Goal: Check status: Check status

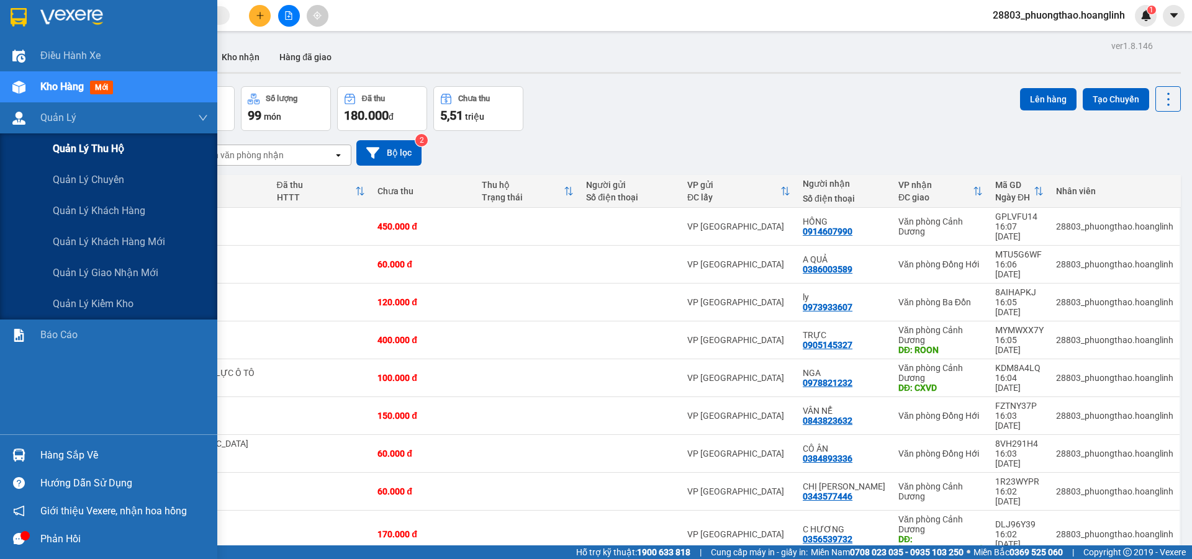
click at [112, 150] on span "Quản lý thu hộ" at bounding box center [88, 149] width 71 height 16
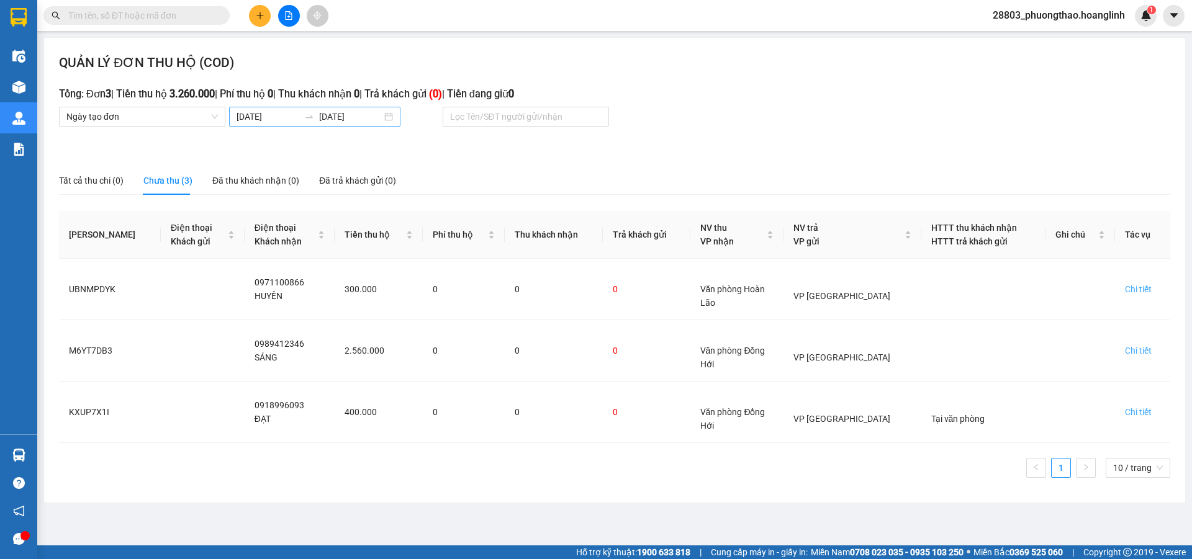
click at [276, 115] on input "12/10/2025" at bounding box center [268, 117] width 63 height 14
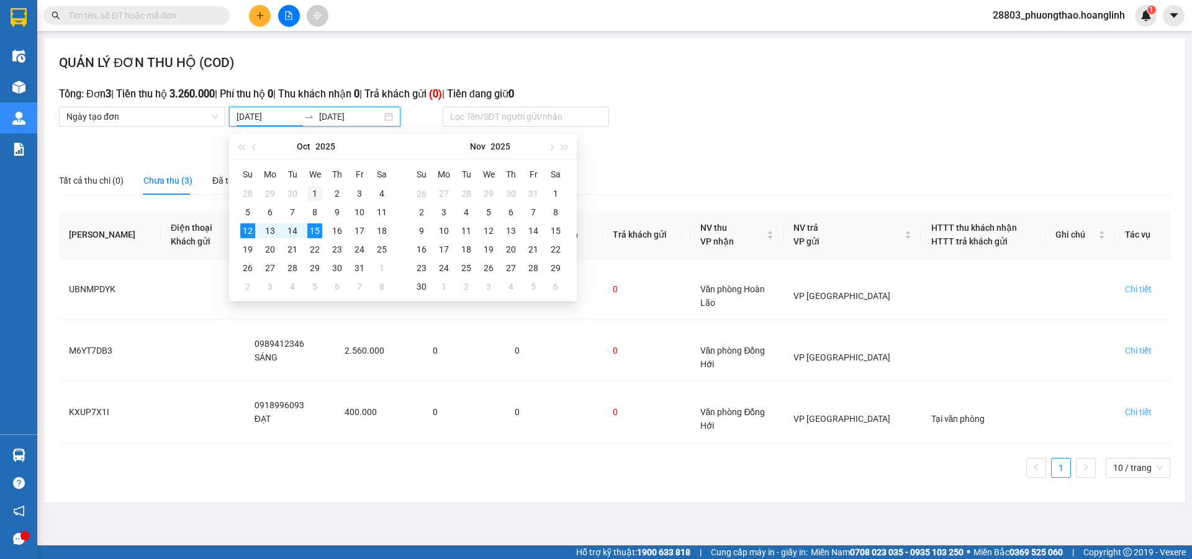
type input "01/10/2025"
click at [310, 188] on div "1" at bounding box center [314, 193] width 15 height 15
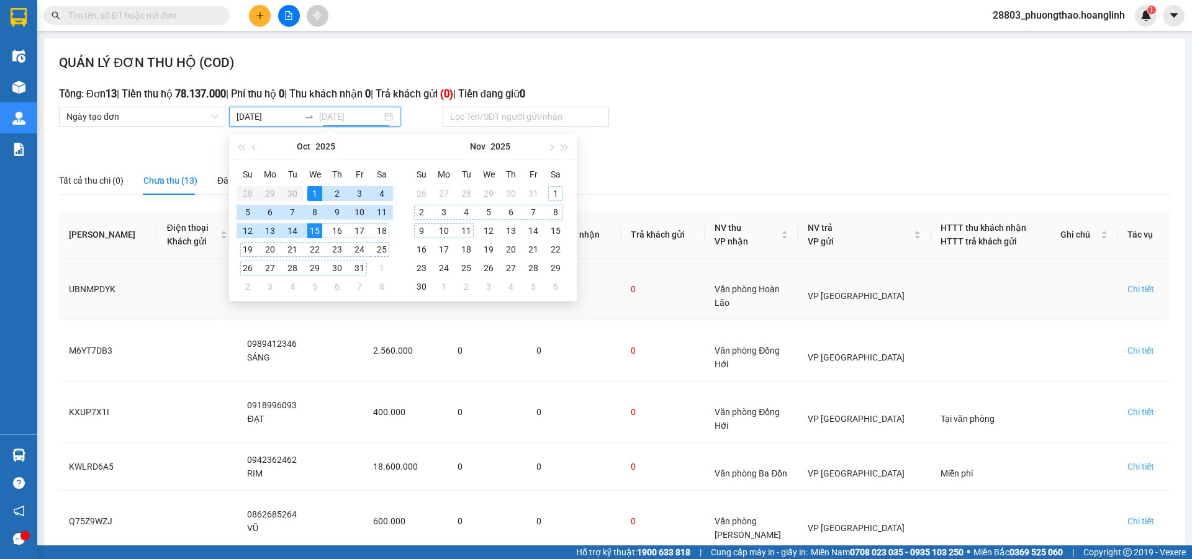
type input "15/10/2025"
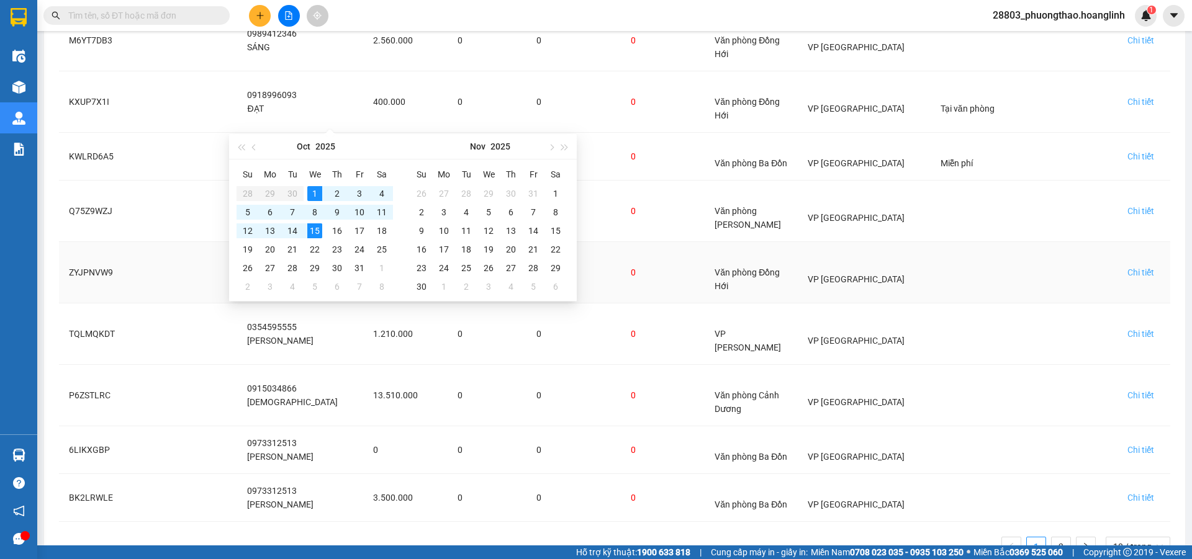
scroll to position [326, 0]
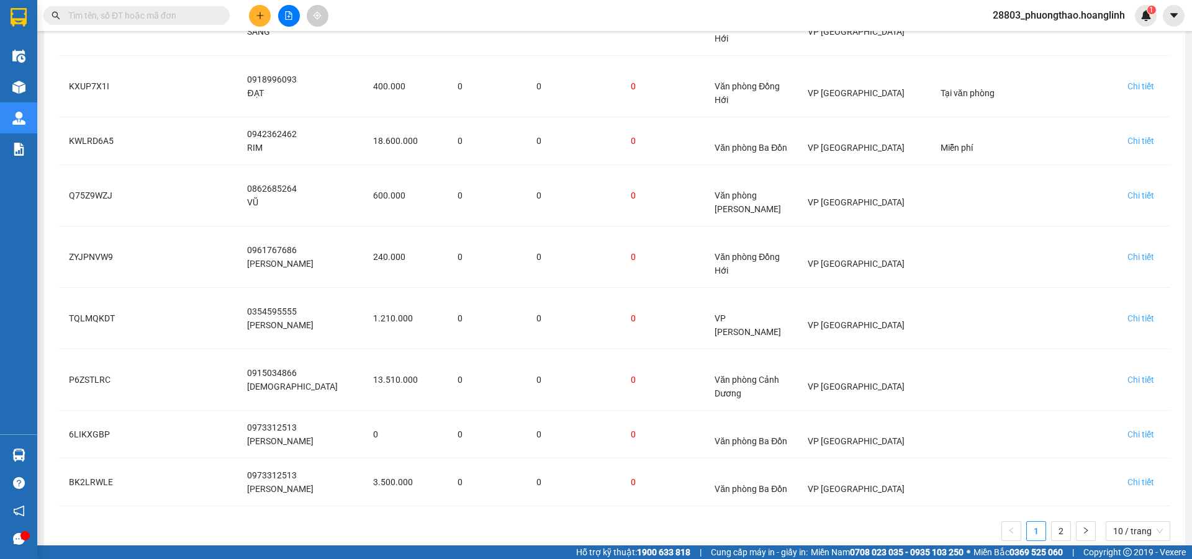
click at [573, 12] on div "Kết quả tìm kiếm ( 0 ) Bộ lọc No Data 28803_phuongthao.hoanglinh 1" at bounding box center [596, 15] width 1192 height 31
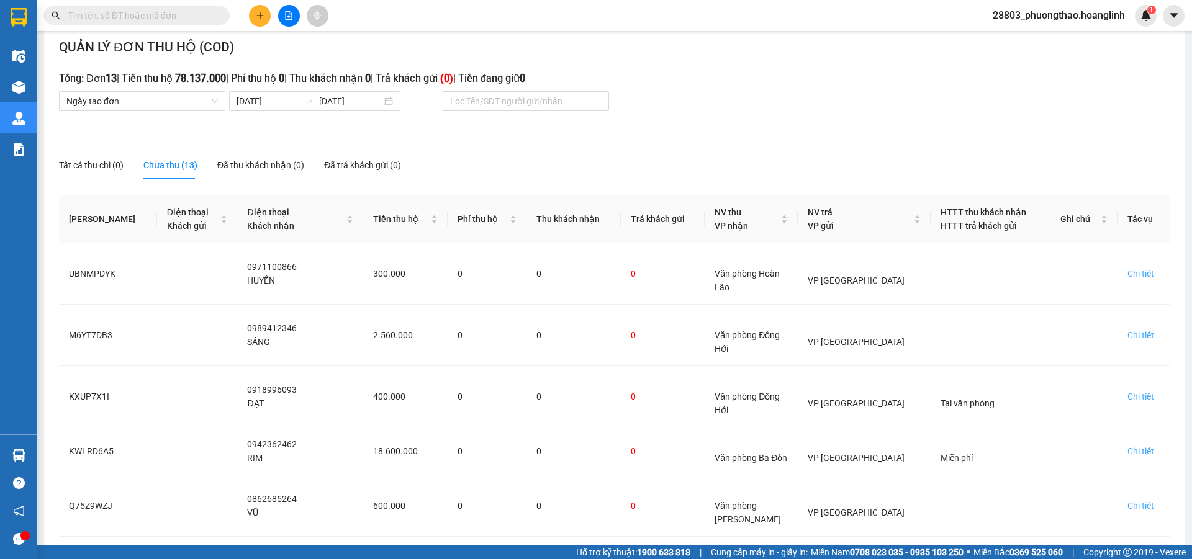
scroll to position [0, 0]
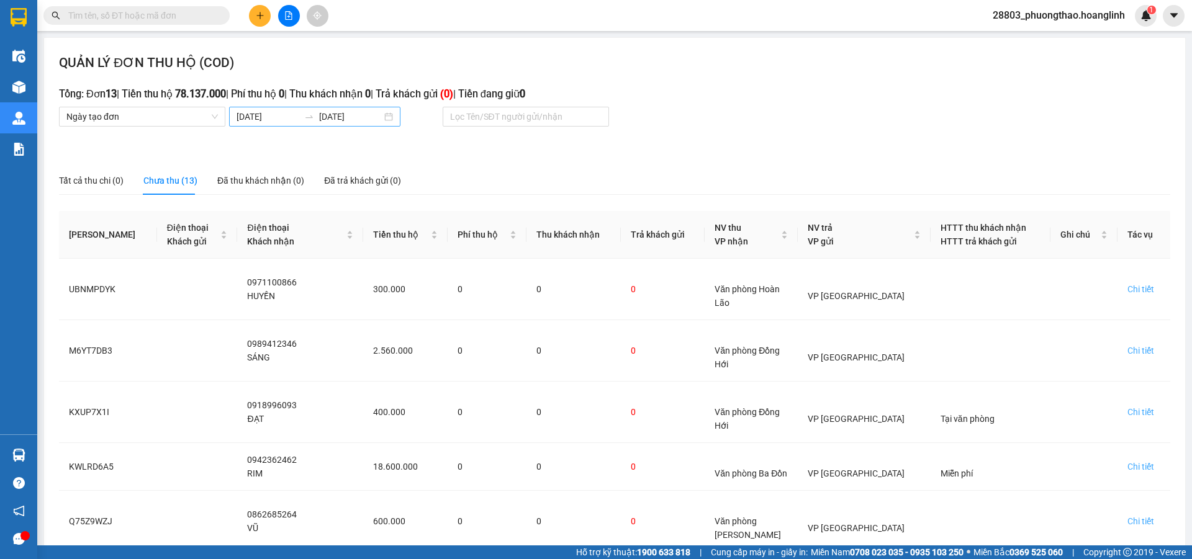
click at [269, 113] on input "01/10/2025" at bounding box center [268, 117] width 63 height 14
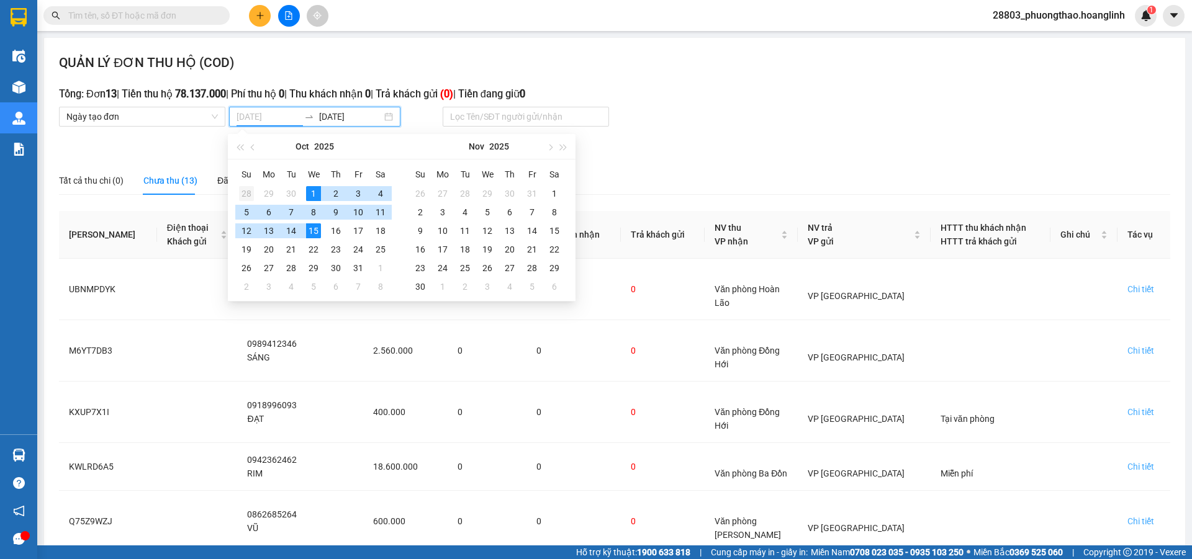
type input "28/09/2025"
click at [244, 193] on div "28" at bounding box center [246, 193] width 15 height 15
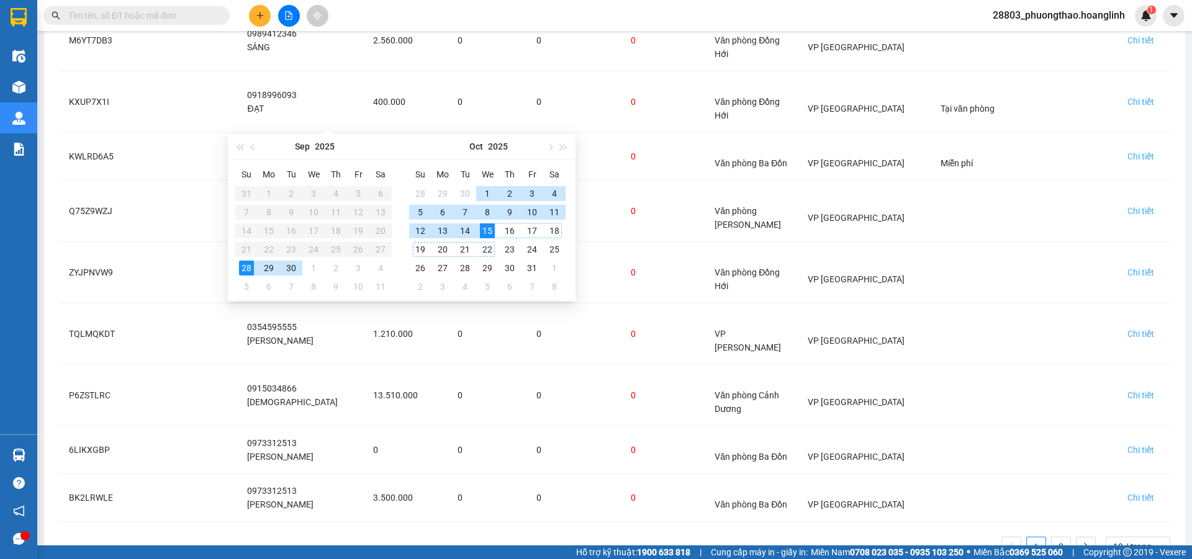
scroll to position [326, 0]
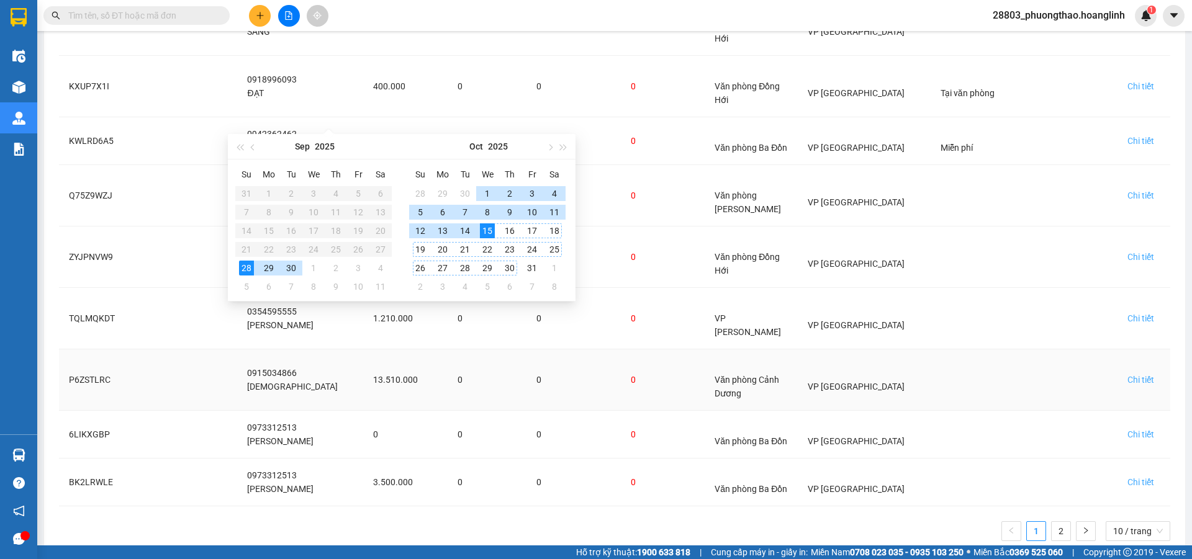
type input "15/10/2025"
click at [1052, 522] on link "2" at bounding box center [1061, 531] width 19 height 19
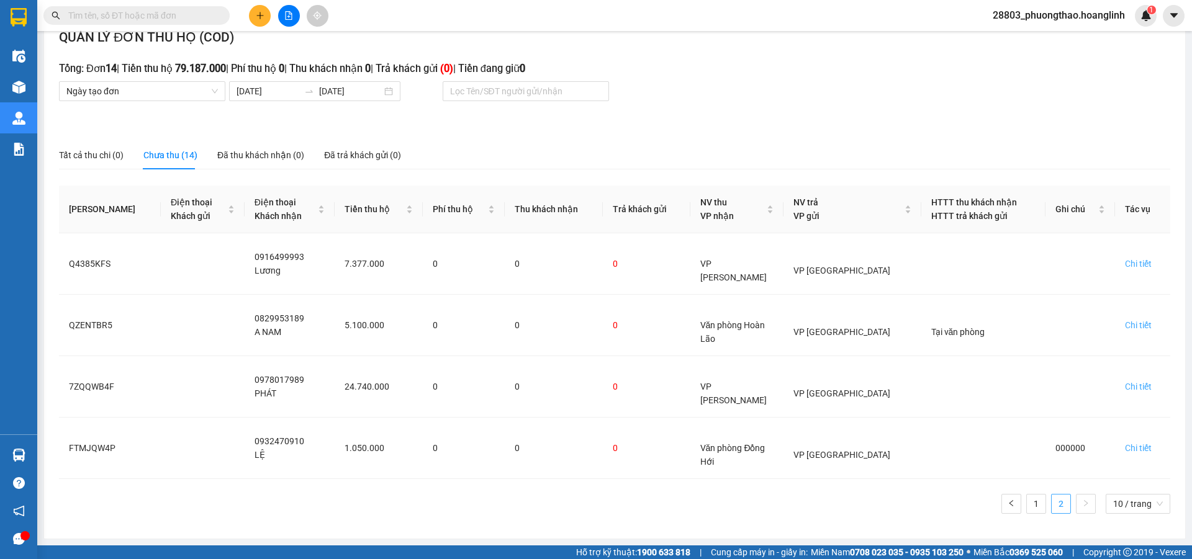
scroll to position [0, 0]
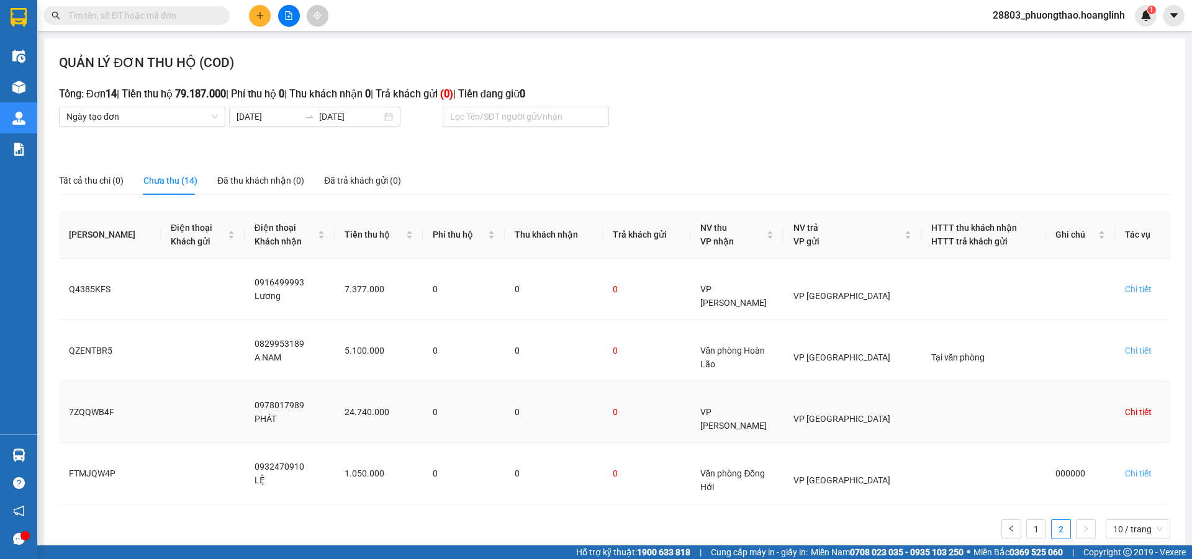
click at [1135, 405] on div "Chi tiết" at bounding box center [1138, 412] width 27 height 14
click at [1038, 520] on link "1" at bounding box center [1036, 529] width 19 height 19
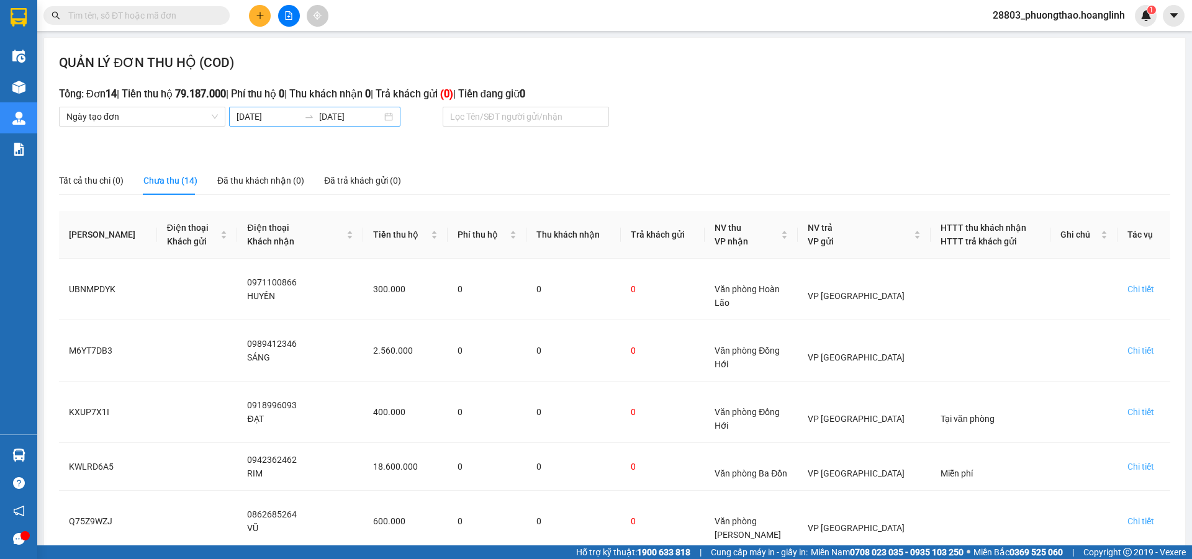
click at [299, 114] on input "28/09/2025" at bounding box center [268, 117] width 63 height 14
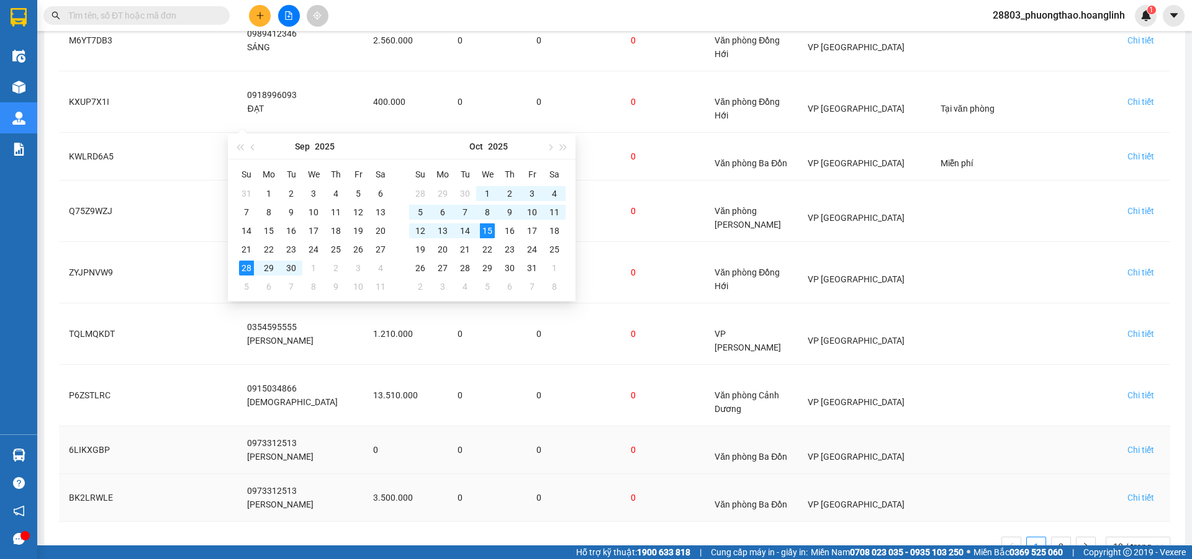
scroll to position [326, 0]
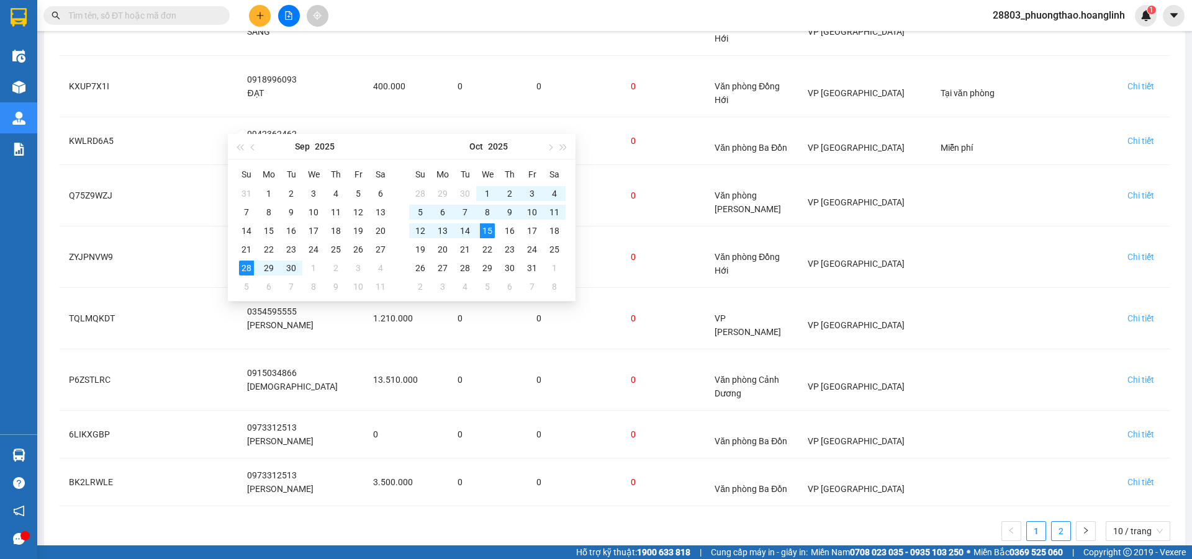
click at [1055, 522] on link "2" at bounding box center [1061, 531] width 19 height 19
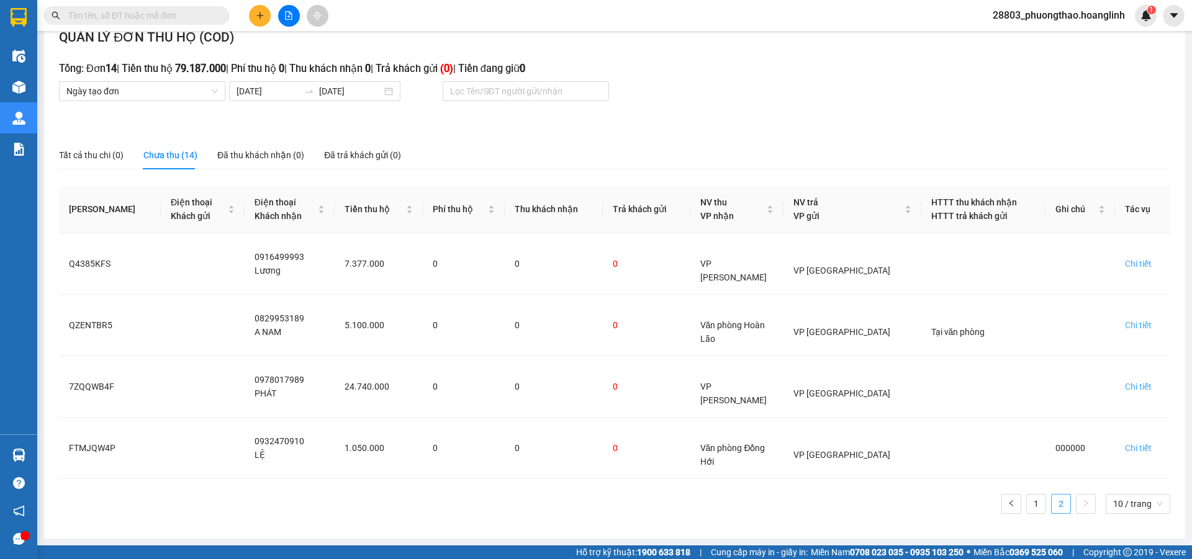
scroll to position [0, 0]
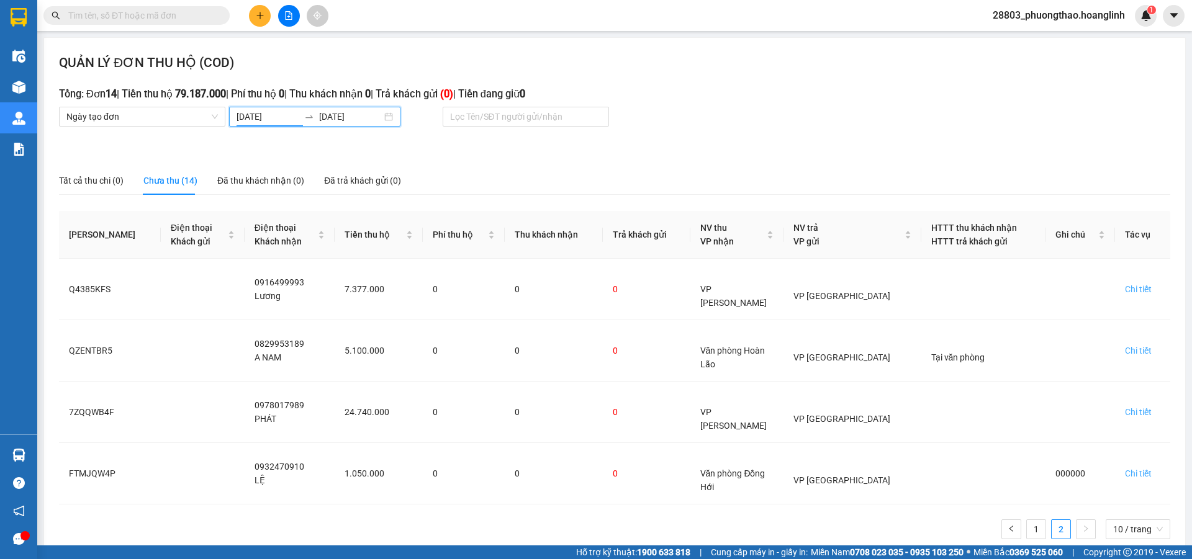
click at [279, 120] on input "28/09/2025" at bounding box center [268, 117] width 63 height 14
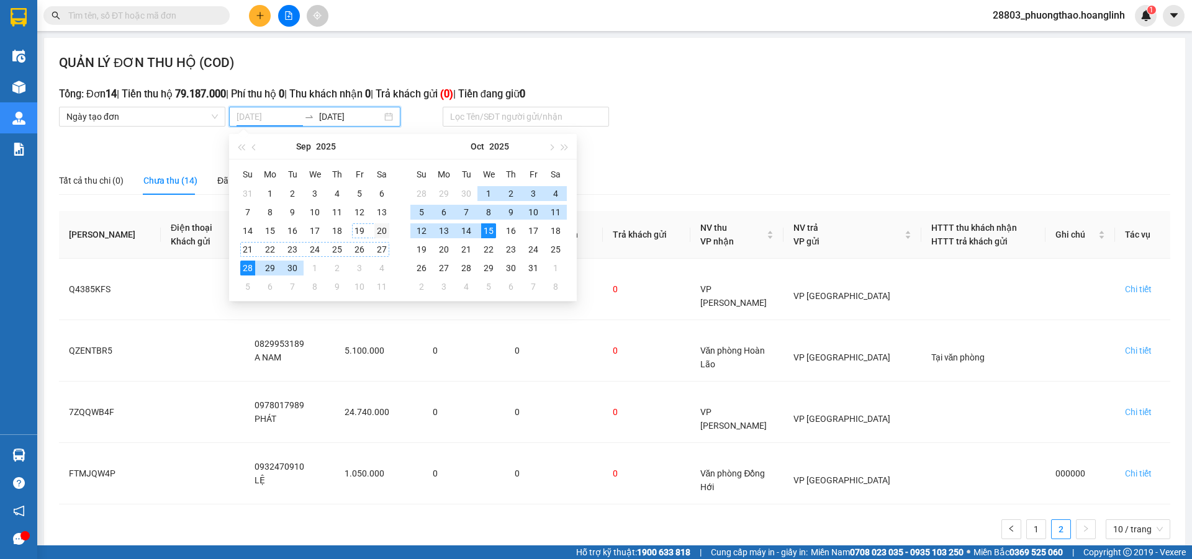
type input "20/09/2025"
click at [384, 232] on div "20" at bounding box center [381, 230] width 15 height 15
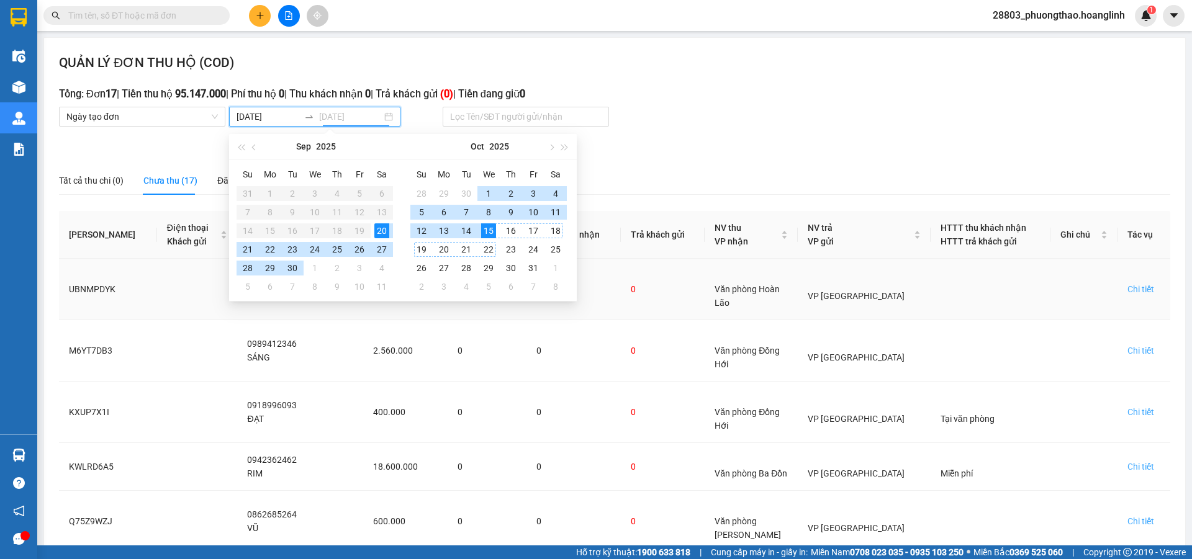
type input "15/10/2025"
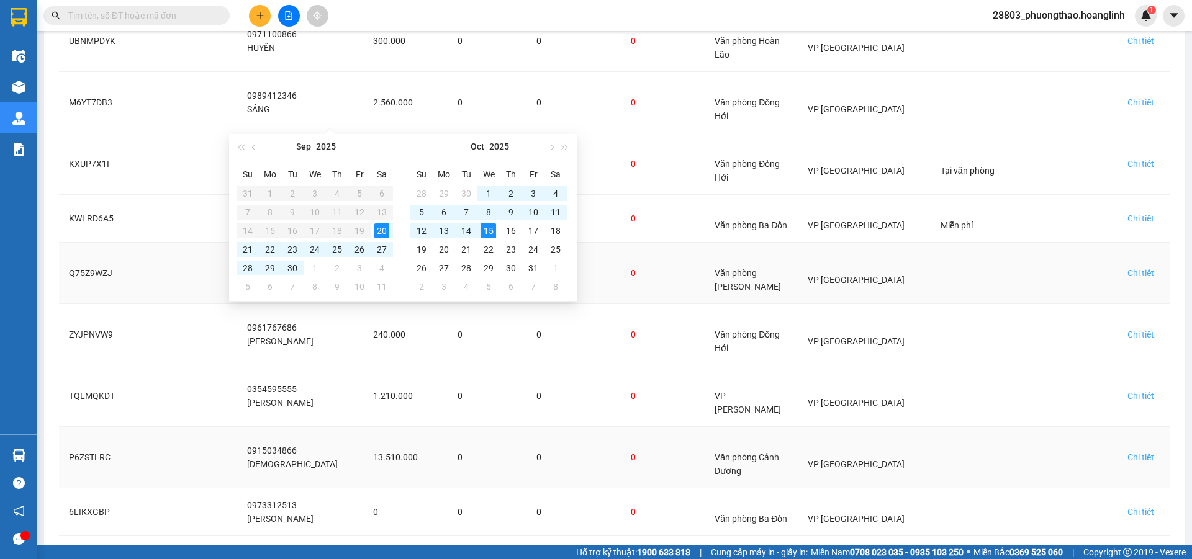
scroll to position [310, 0]
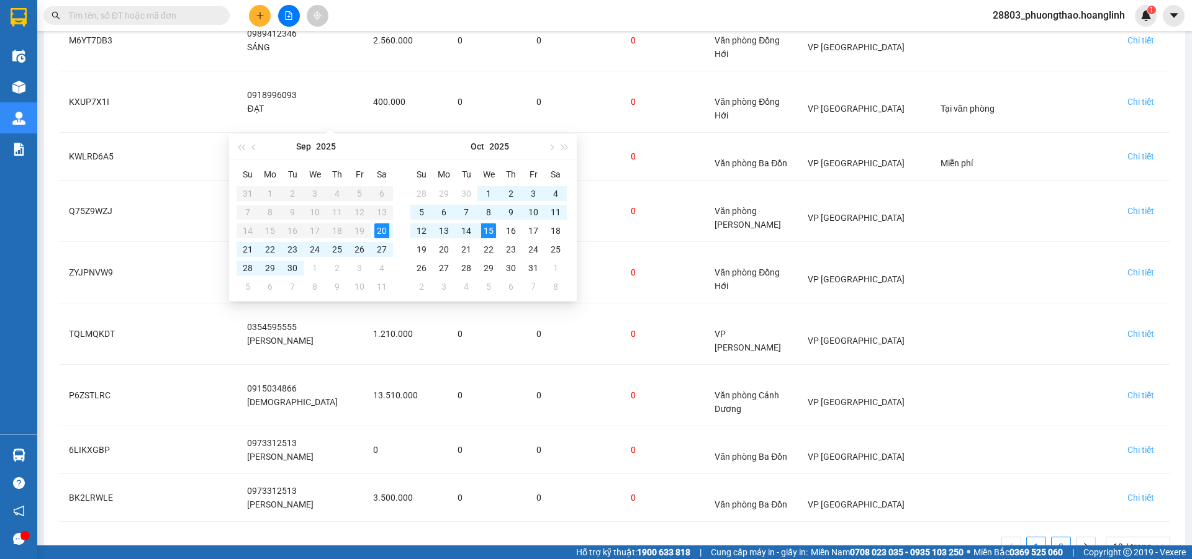
click at [1053, 538] on link "2" at bounding box center [1061, 547] width 19 height 19
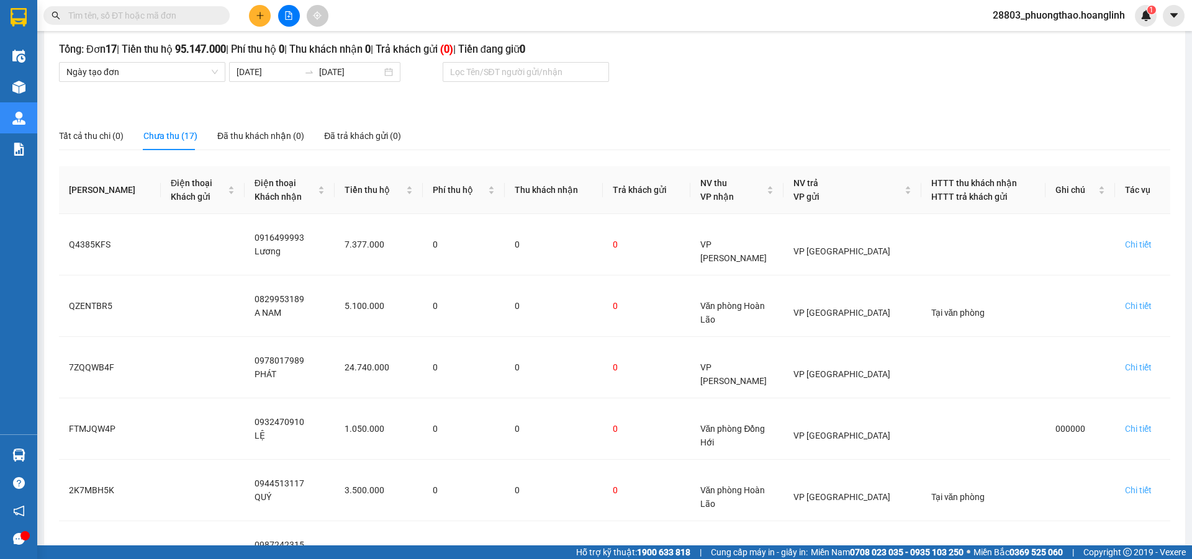
scroll to position [0, 0]
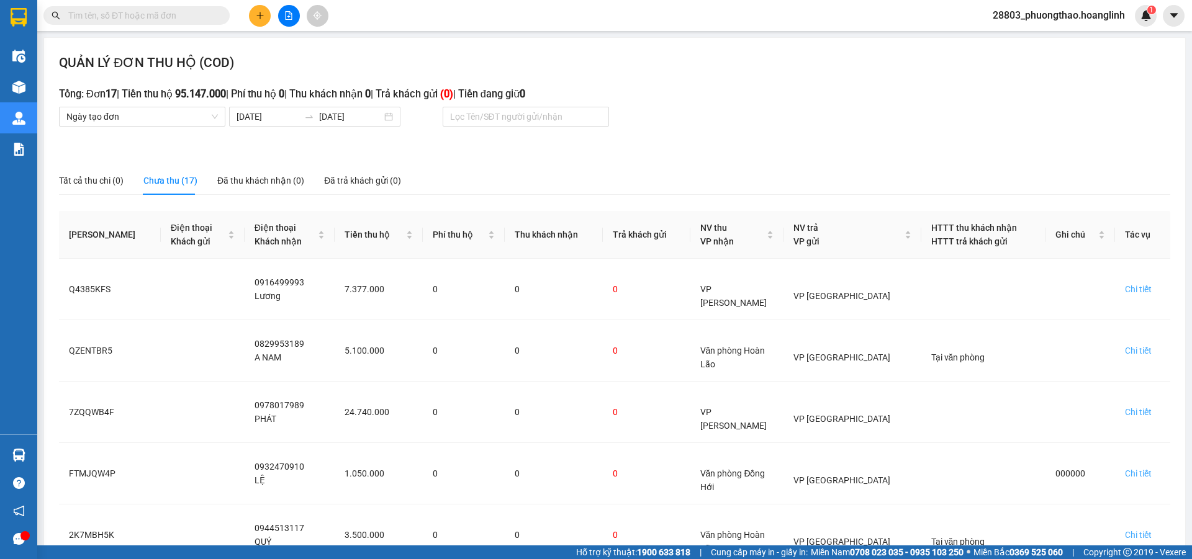
click at [281, 106] on div "Tổng: Đơn 17 | Tiền thu hộ 95.147.000 | Phí thu hộ 0 | Thu khách nhận 0 | Trả k…" at bounding box center [614, 96] width 1111 height 21
click at [281, 112] on input "20/09/2025" at bounding box center [268, 117] width 63 height 14
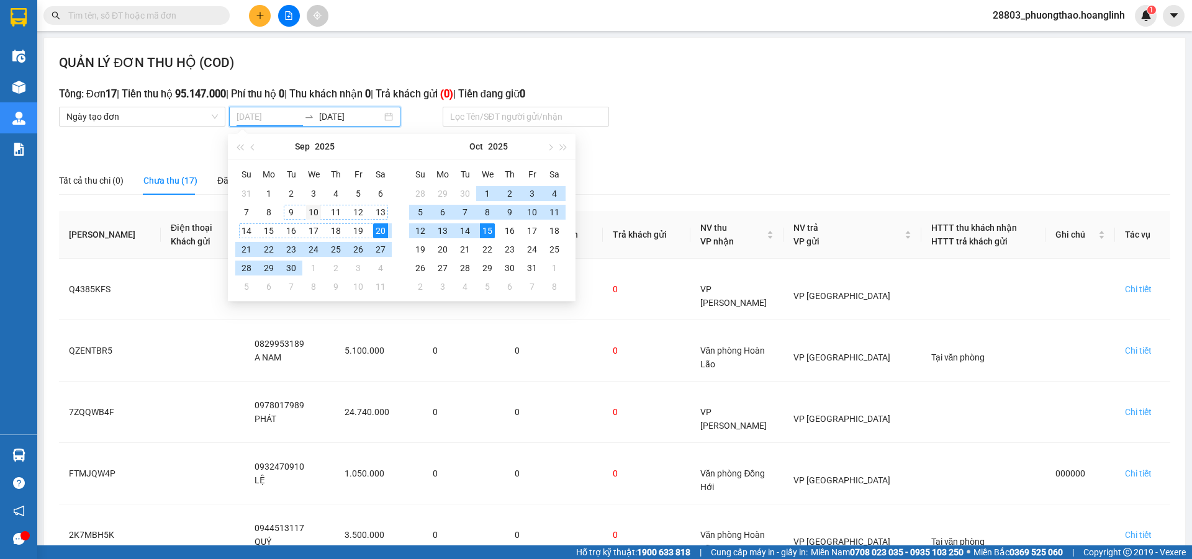
type input "10/09/2025"
click at [312, 211] on div "10" at bounding box center [313, 212] width 15 height 15
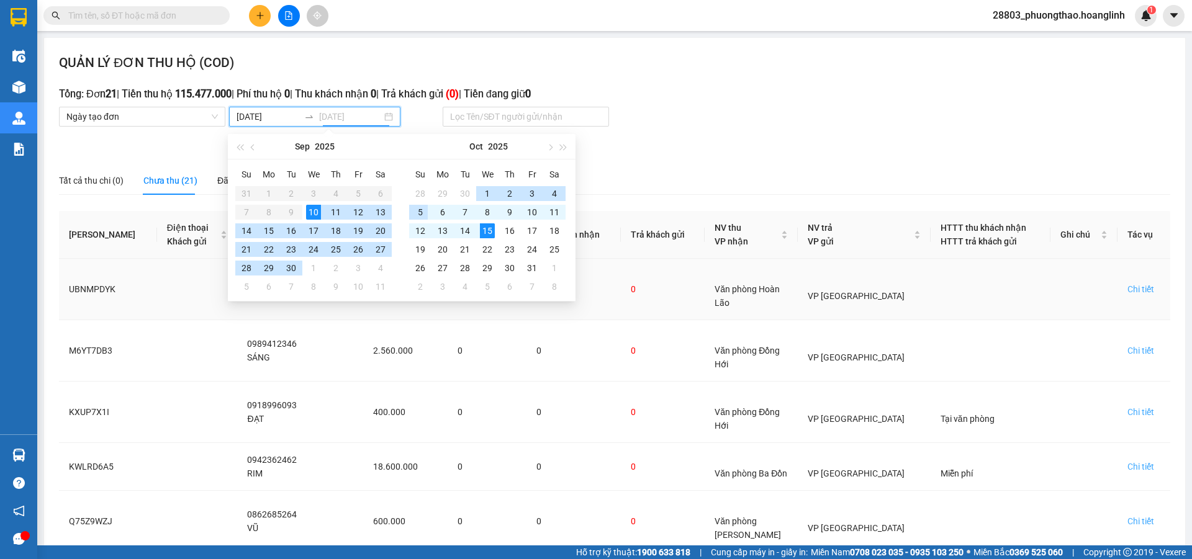
type input "15/10/2025"
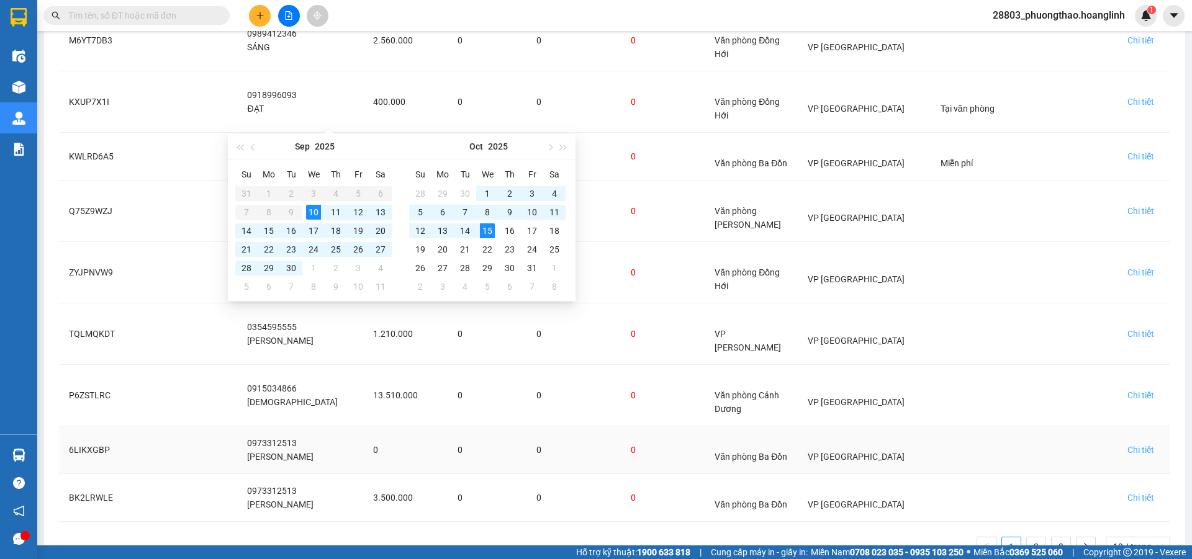
scroll to position [326, 0]
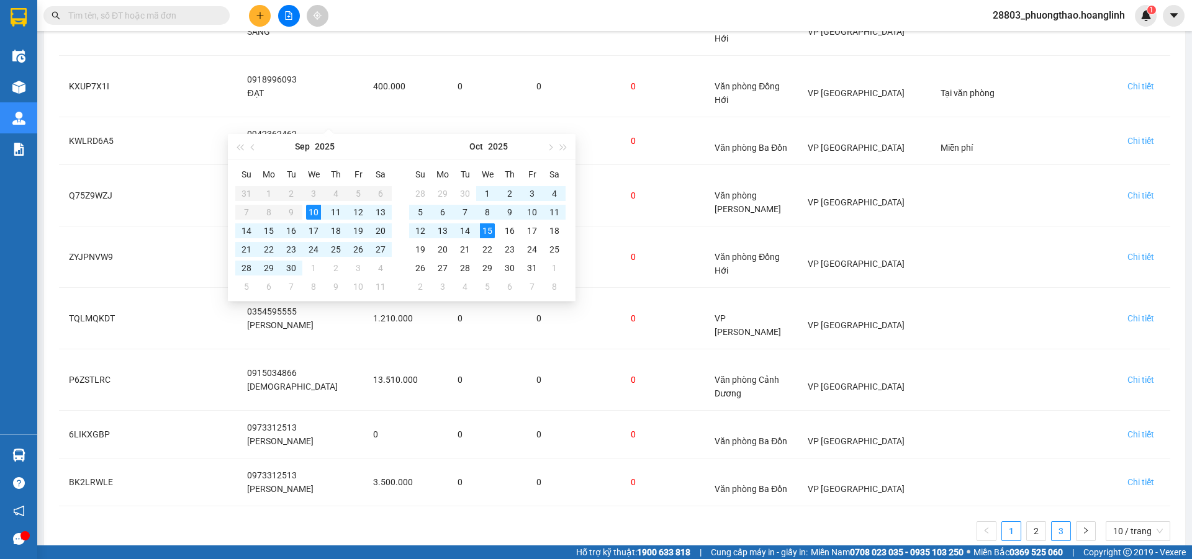
click at [1052, 522] on link "3" at bounding box center [1061, 531] width 19 height 19
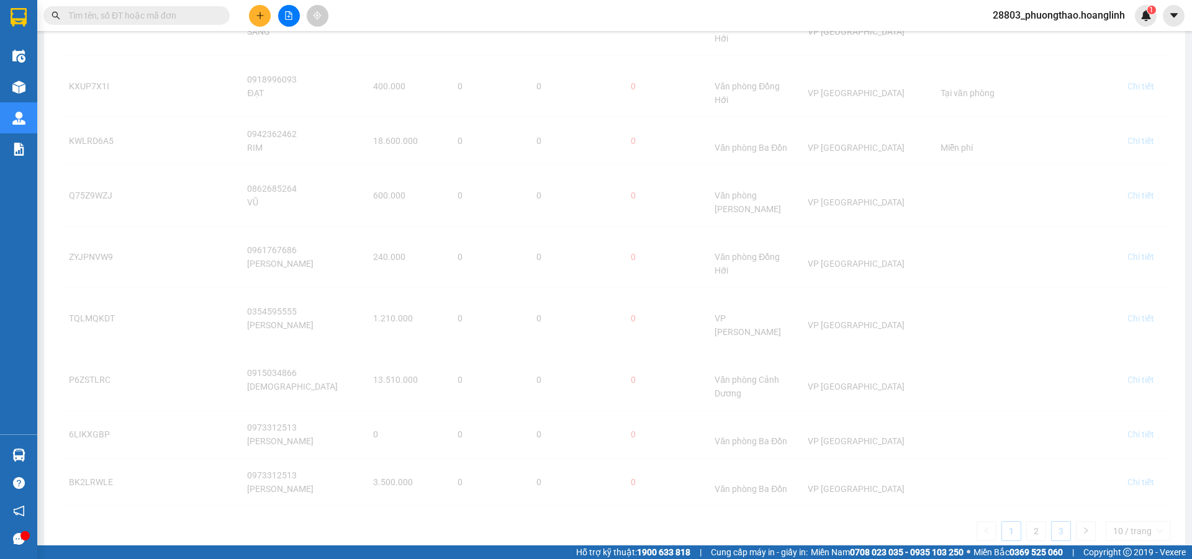
scroll to position [0, 0]
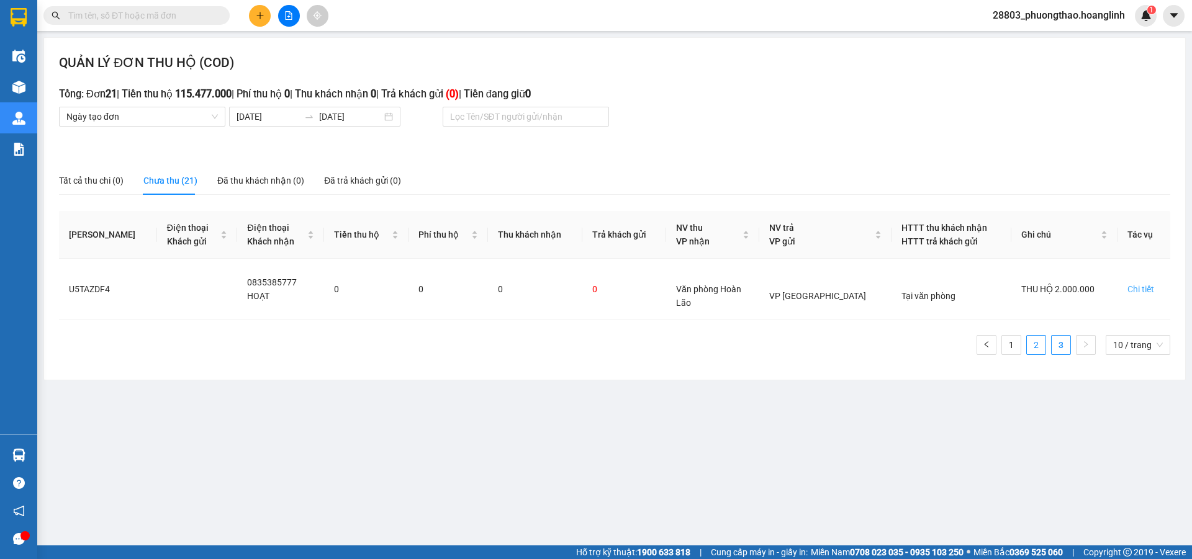
click at [1038, 346] on link "2" at bounding box center [1036, 345] width 19 height 19
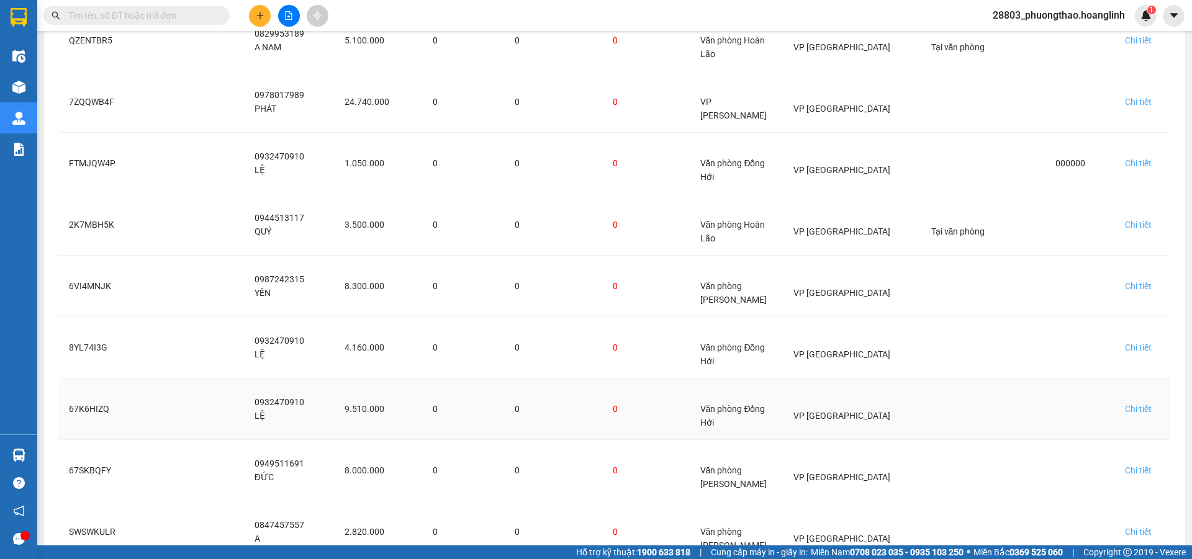
scroll to position [353, 0]
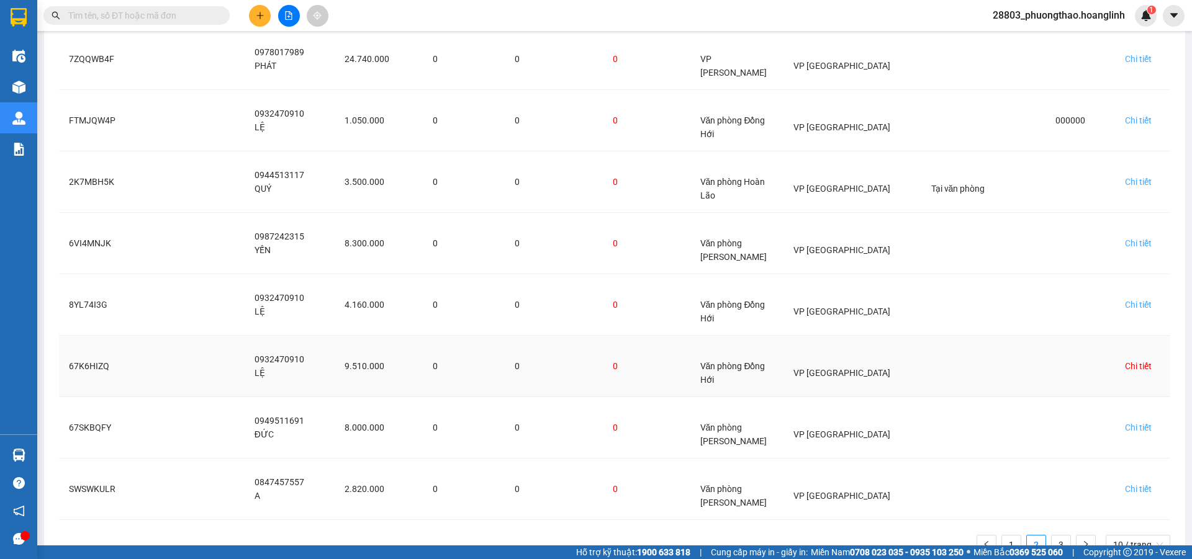
click at [1125, 359] on div "Chi tiết" at bounding box center [1138, 366] width 27 height 14
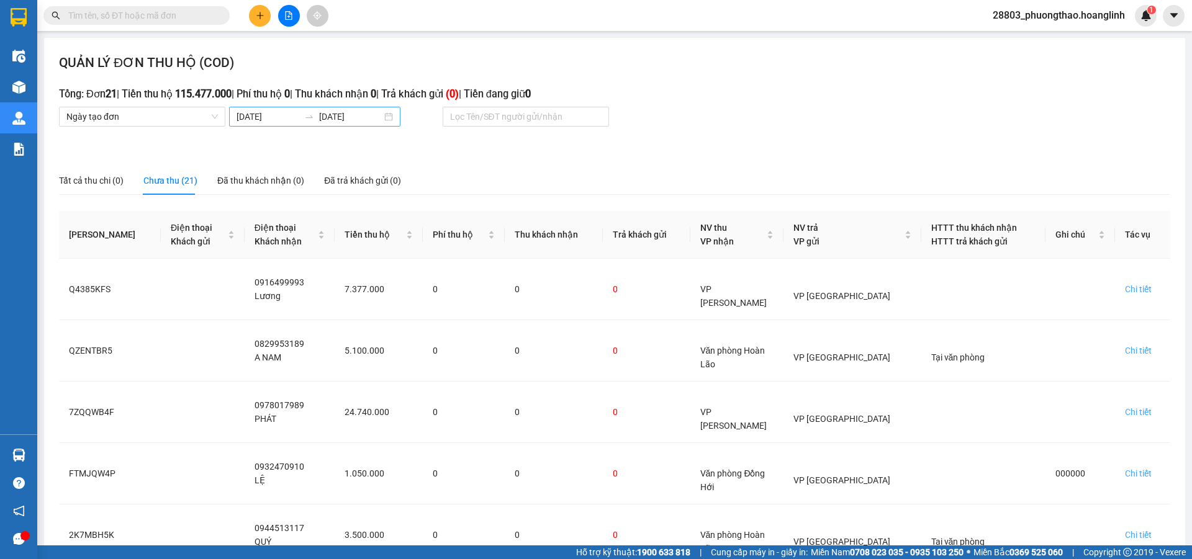
click at [265, 112] on input "10/09/2025" at bounding box center [268, 117] width 63 height 14
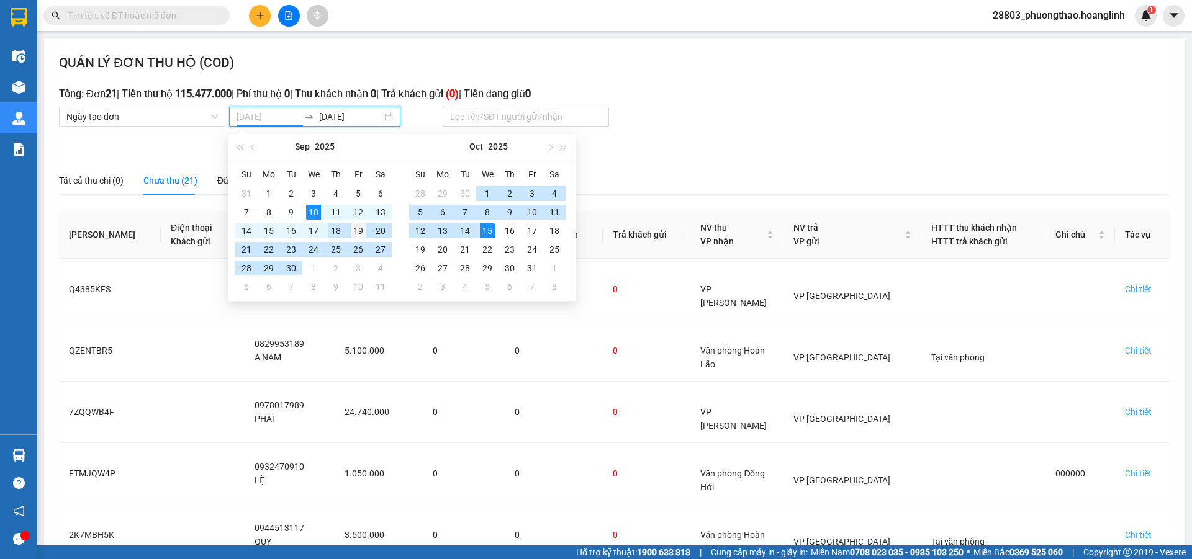
type input "19/09/2025"
click at [364, 232] on div "19" at bounding box center [358, 230] width 15 height 15
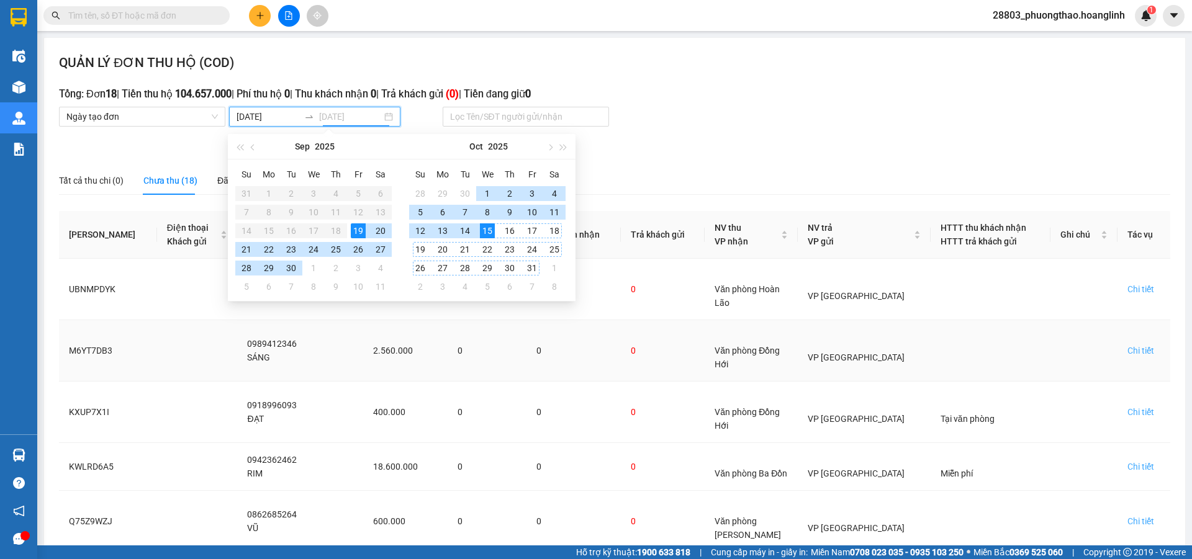
type input "15/10/2025"
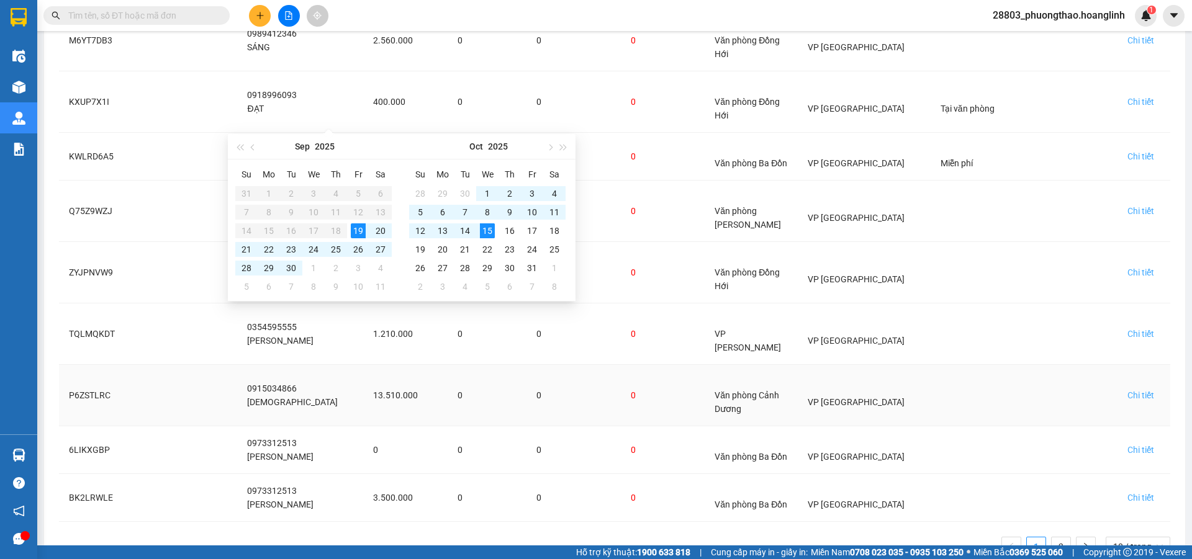
scroll to position [326, 0]
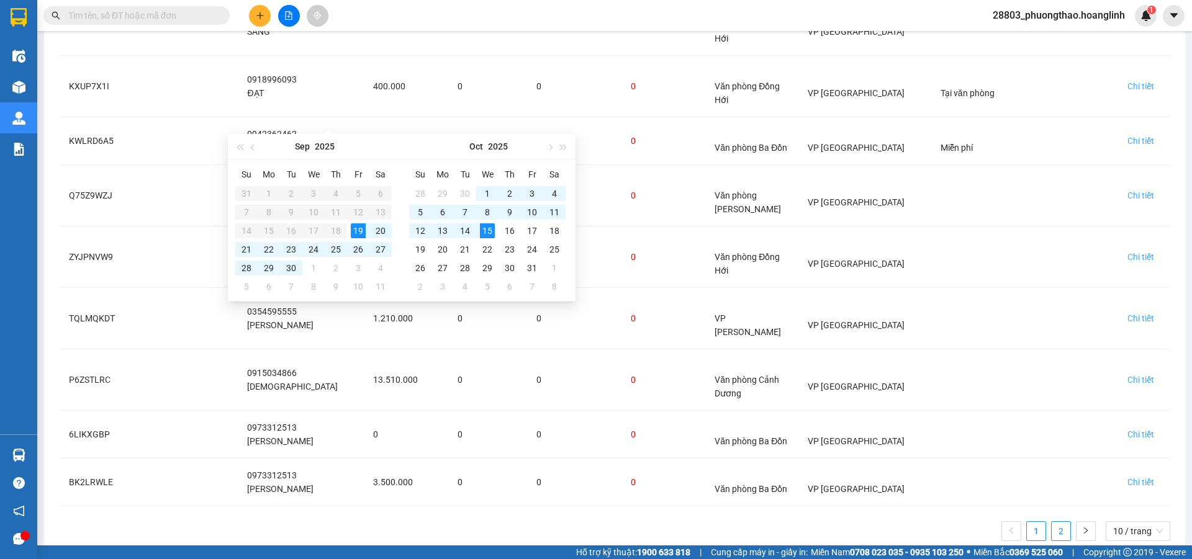
click at [1052, 522] on link "2" at bounding box center [1061, 531] width 19 height 19
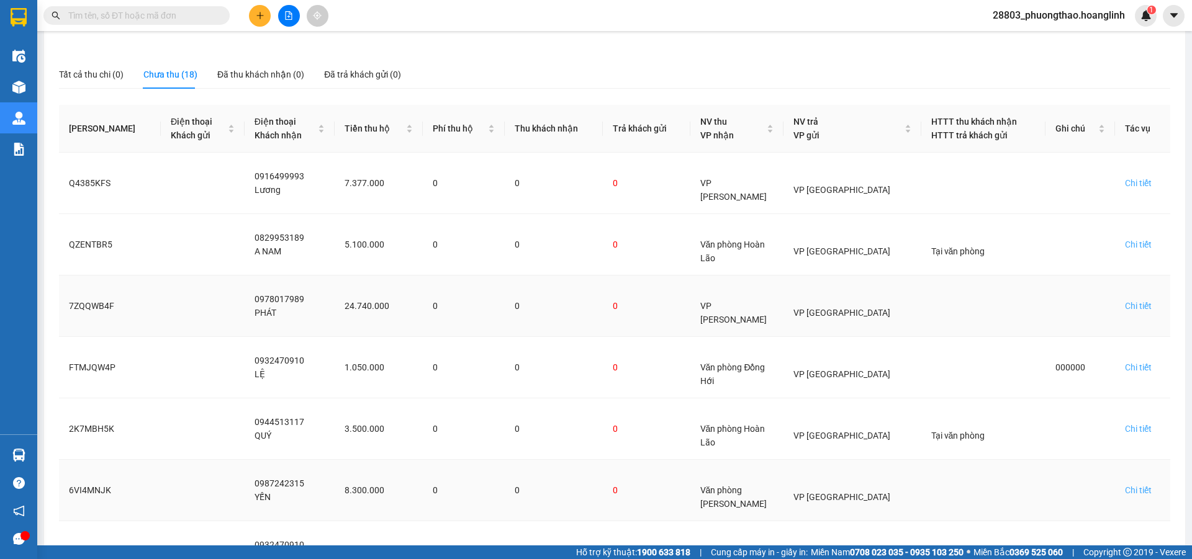
scroll to position [230, 0]
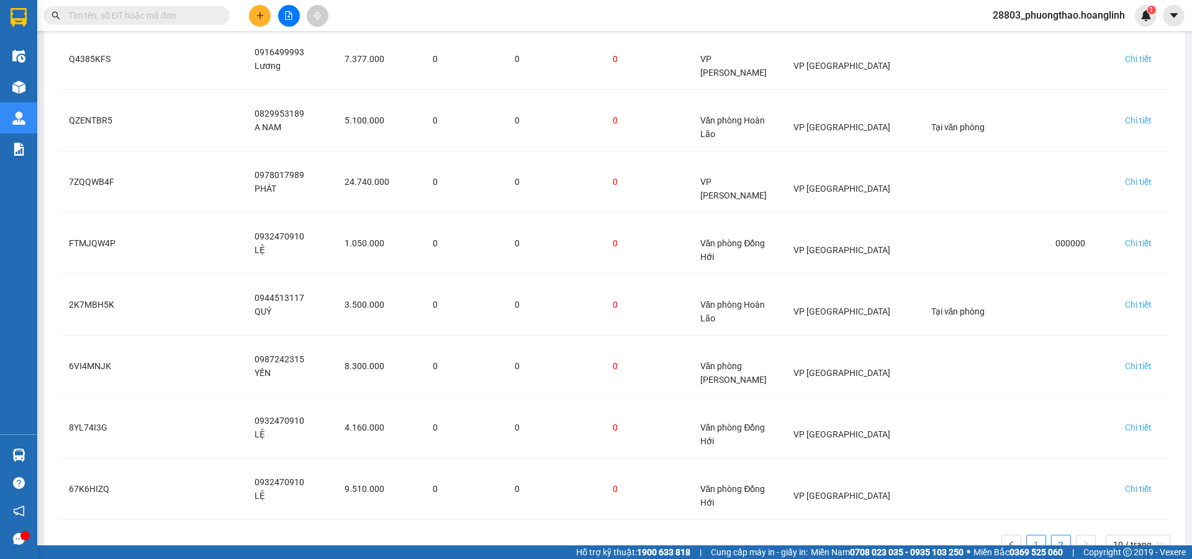
click at [1027, 536] on link "1" at bounding box center [1036, 545] width 19 height 19
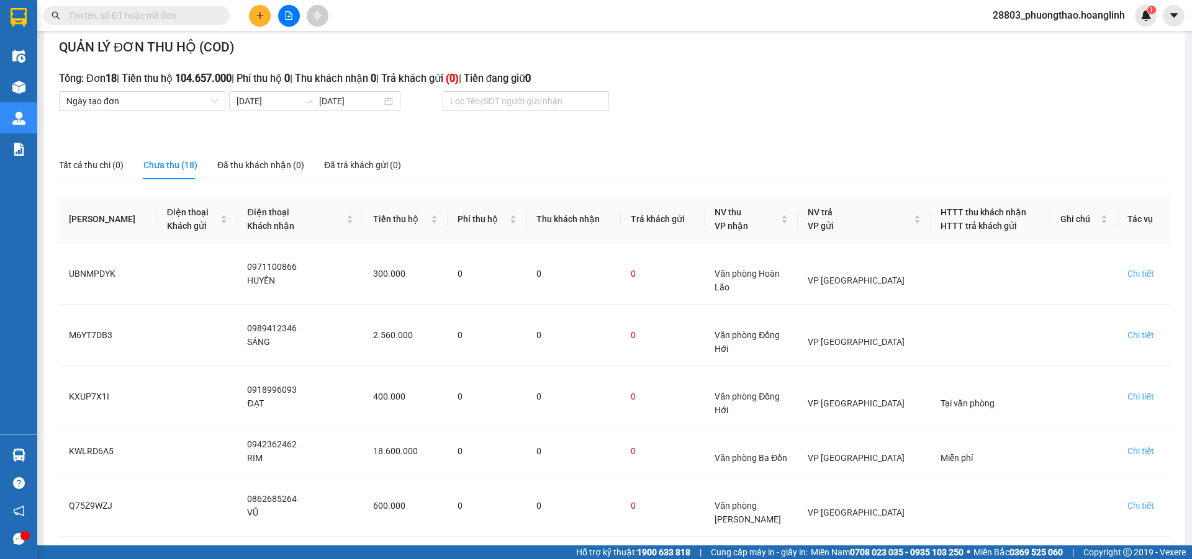
scroll to position [0, 0]
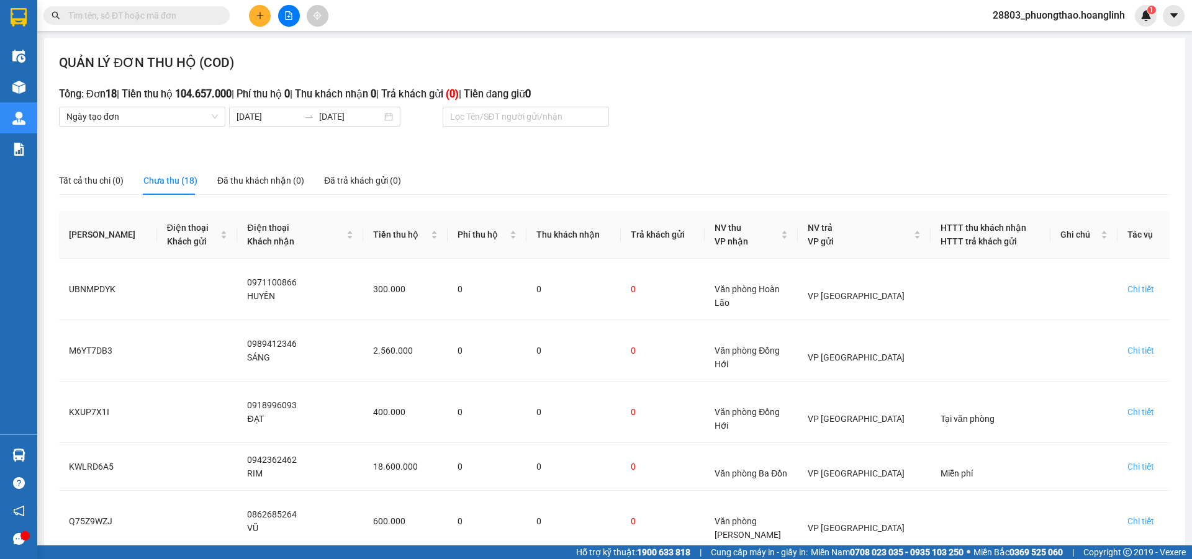
click at [156, 89] on h3 "Tổng: Đơn 18 | Tiền thu hộ 104.657.000 | Phí thu hộ 0 | Thu khách nhận 0 | Trả …" at bounding box center [614, 94] width 1111 height 16
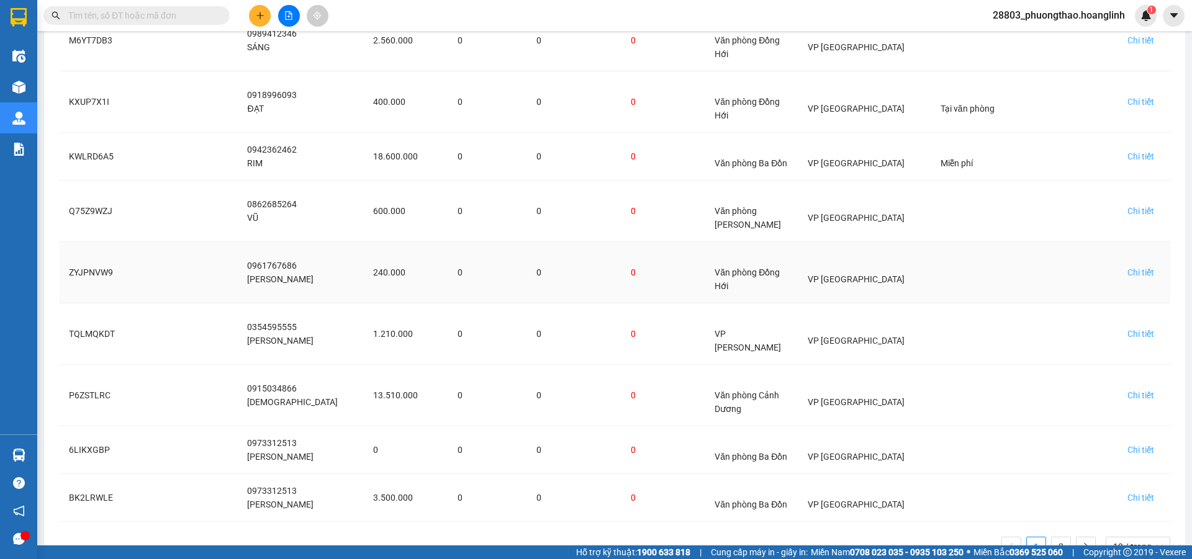
scroll to position [326, 0]
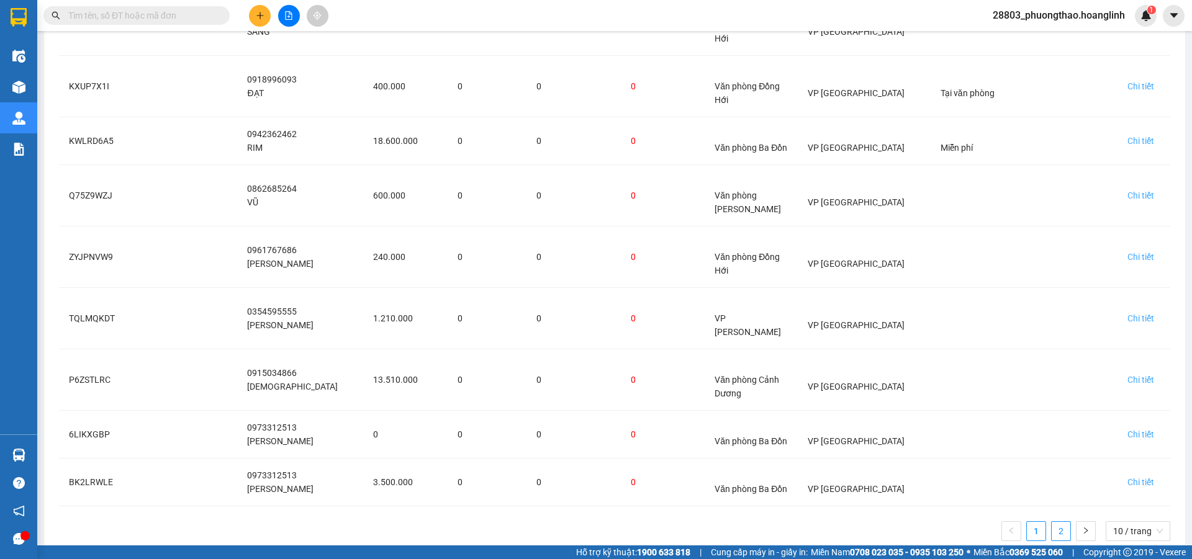
click at [1057, 522] on link "2" at bounding box center [1061, 531] width 19 height 19
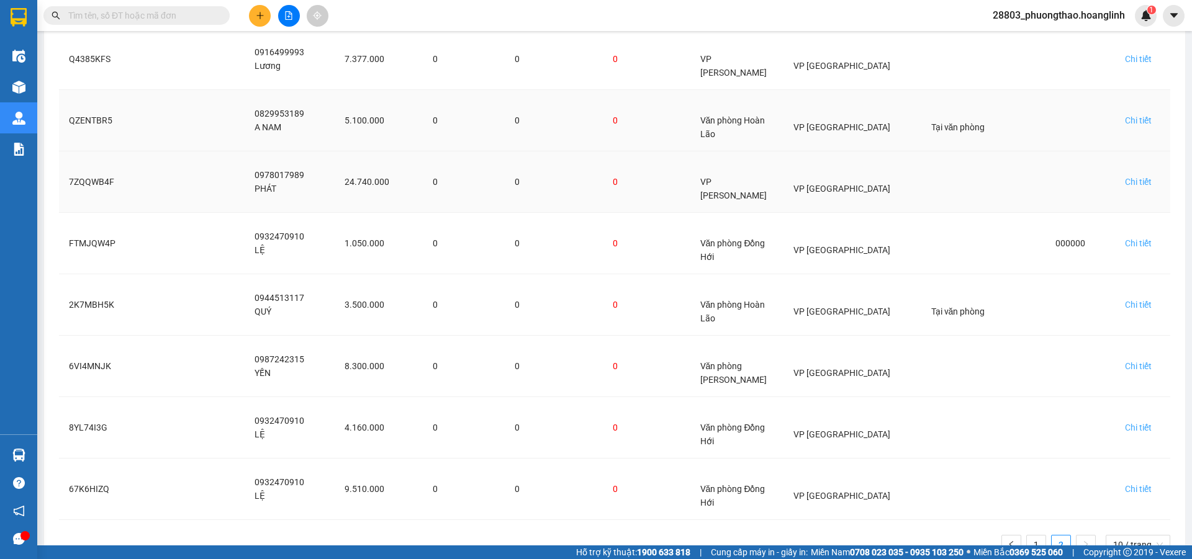
scroll to position [0, 0]
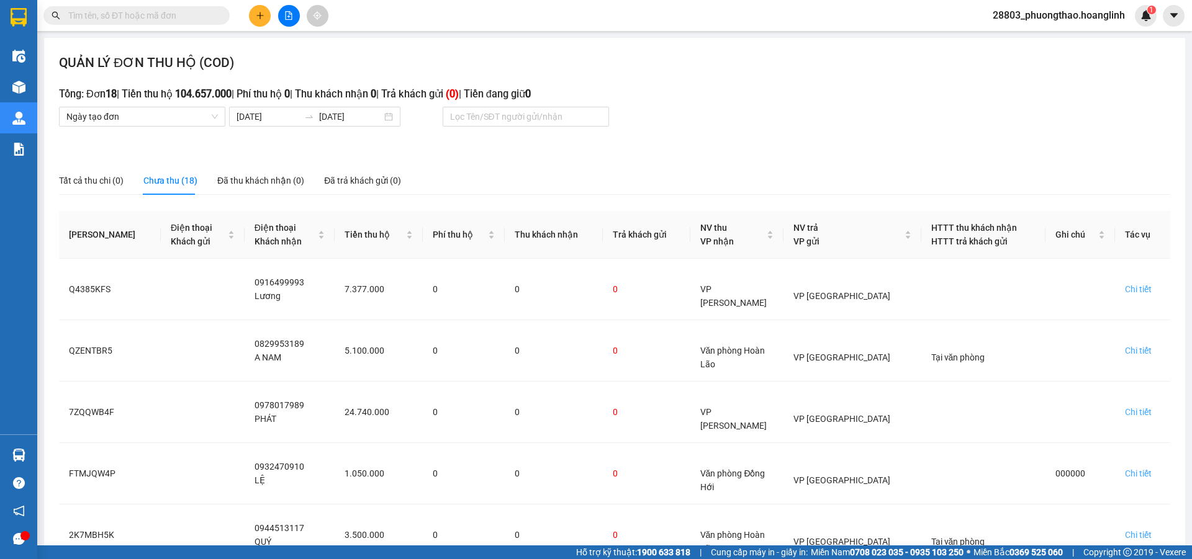
click at [230, 88] on b "104.657.000" at bounding box center [203, 94] width 56 height 12
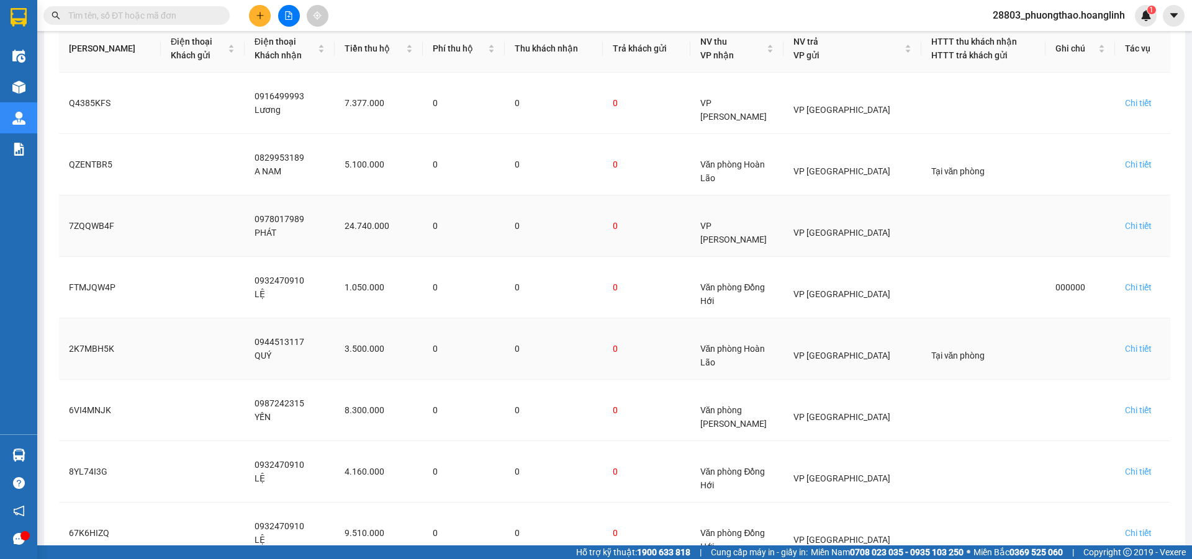
scroll to position [230, 0]
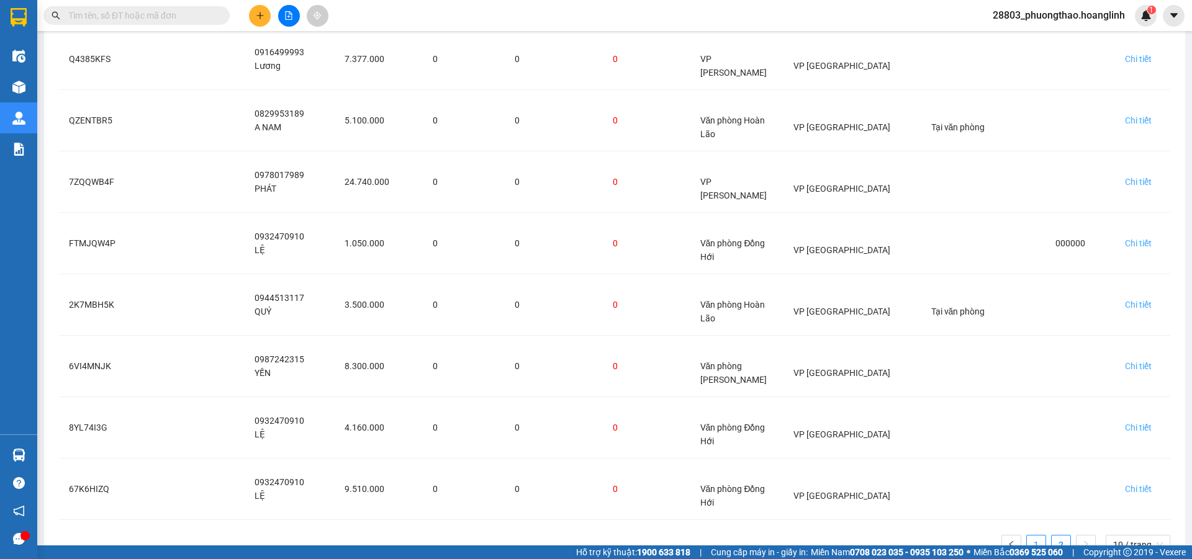
click at [1027, 536] on link "1" at bounding box center [1036, 545] width 19 height 19
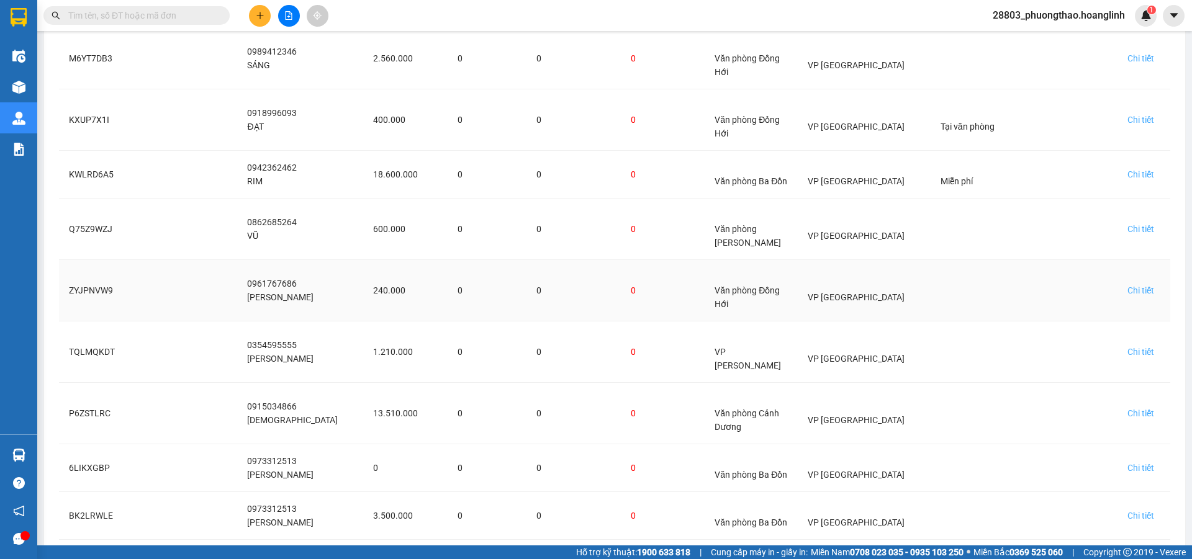
scroll to position [326, 0]
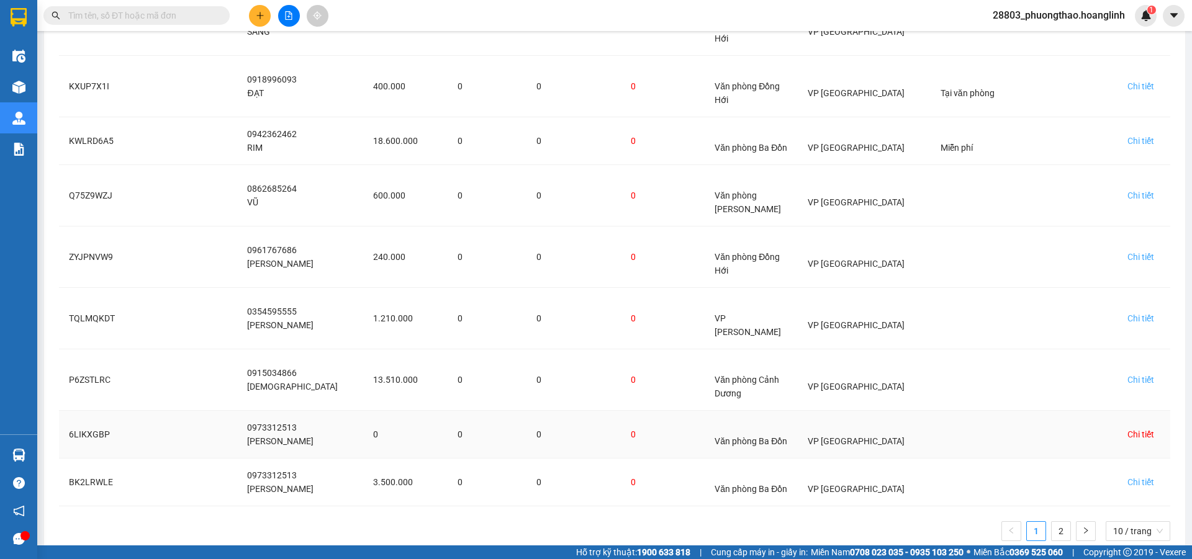
click at [1130, 428] on div "Chi tiết" at bounding box center [1140, 435] width 27 height 14
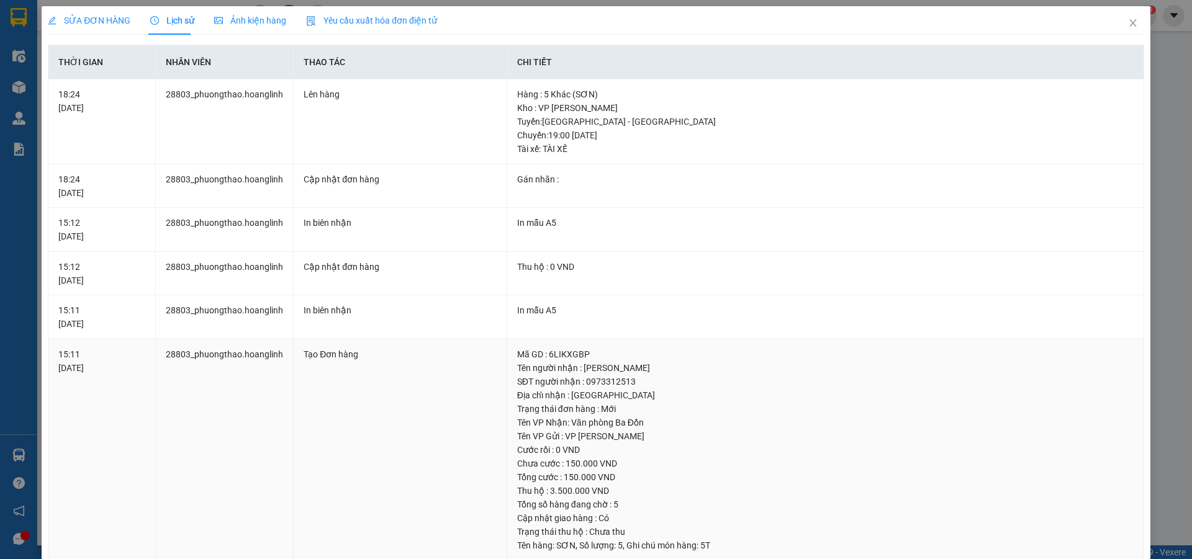
scroll to position [25, 0]
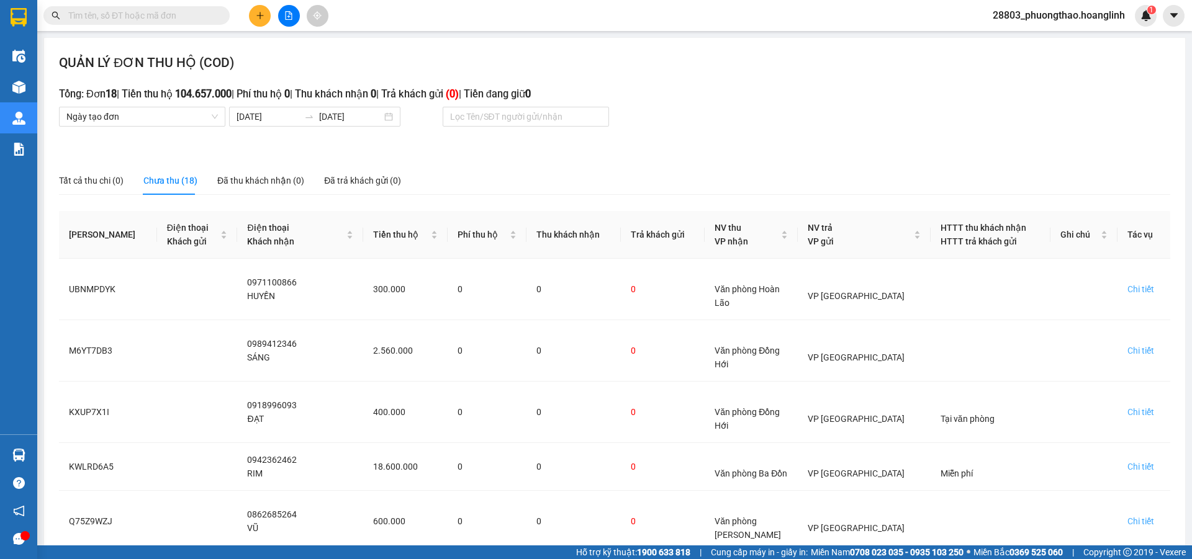
click at [109, 16] on input "text" at bounding box center [141, 16] width 147 height 14
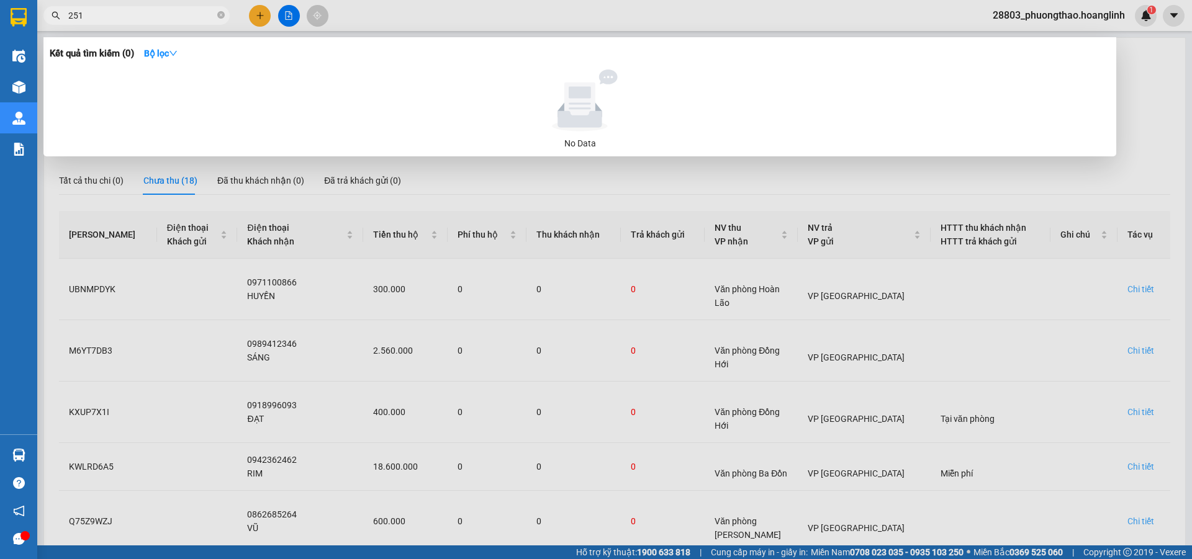
type input "2513"
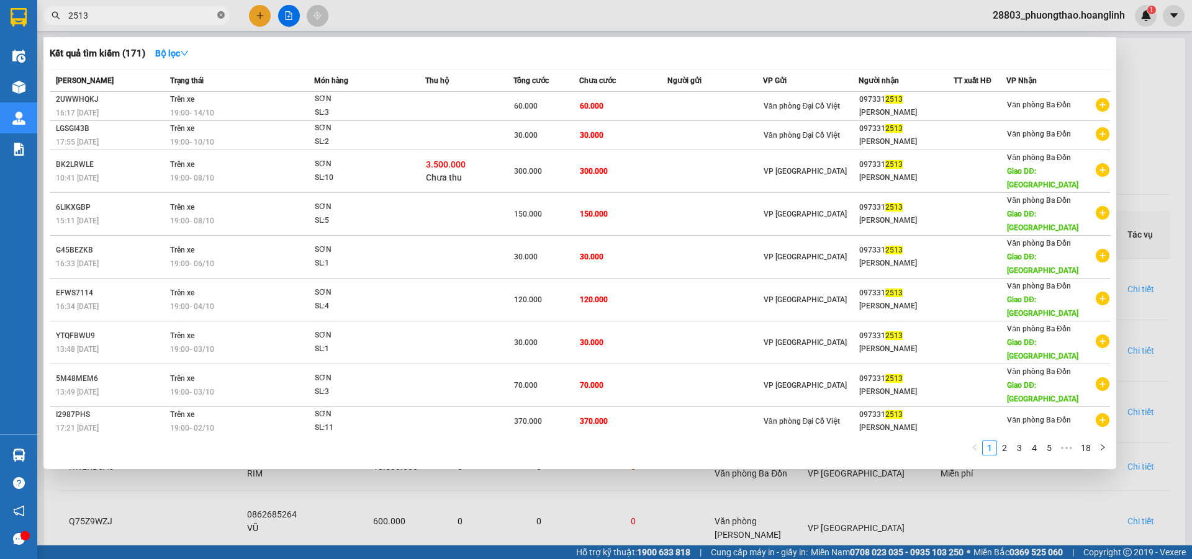
click at [219, 14] on icon "close-circle" at bounding box center [220, 14] width 7 height 7
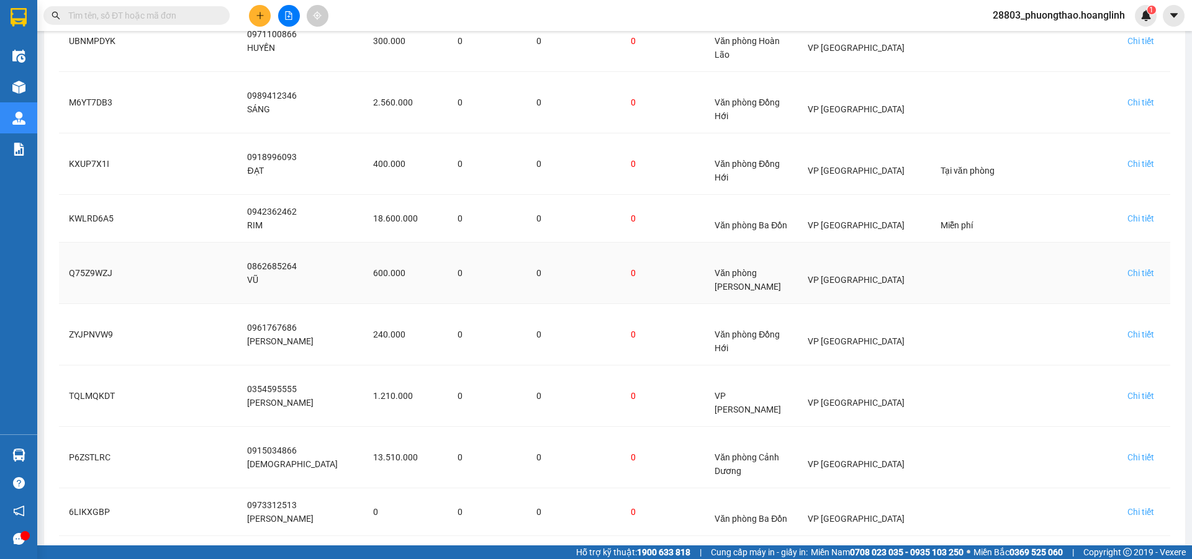
scroll to position [326, 0]
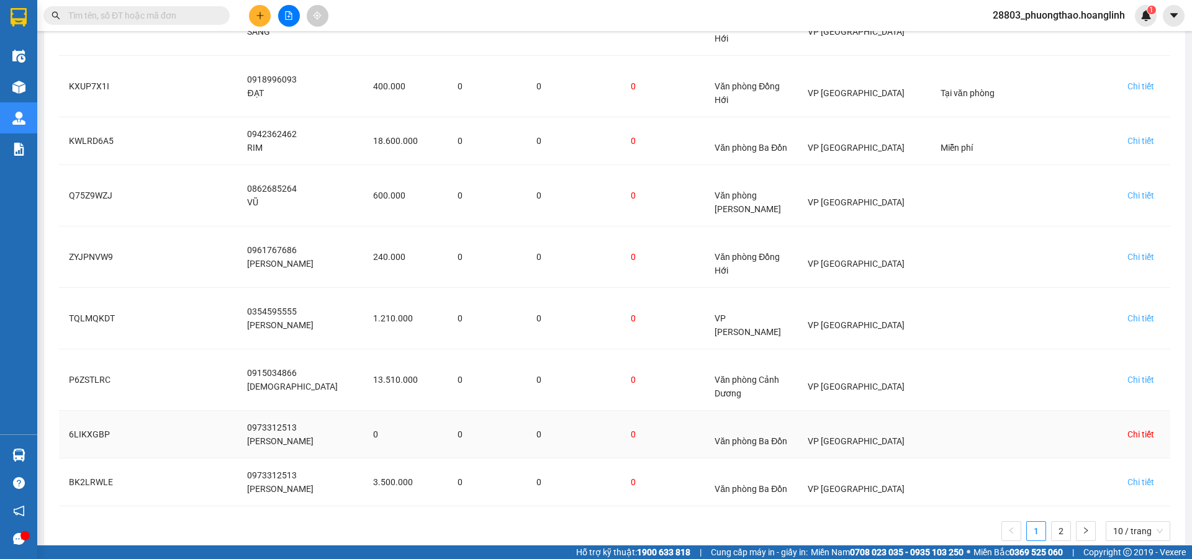
click at [1136, 428] on div "Chi tiết" at bounding box center [1140, 435] width 27 height 14
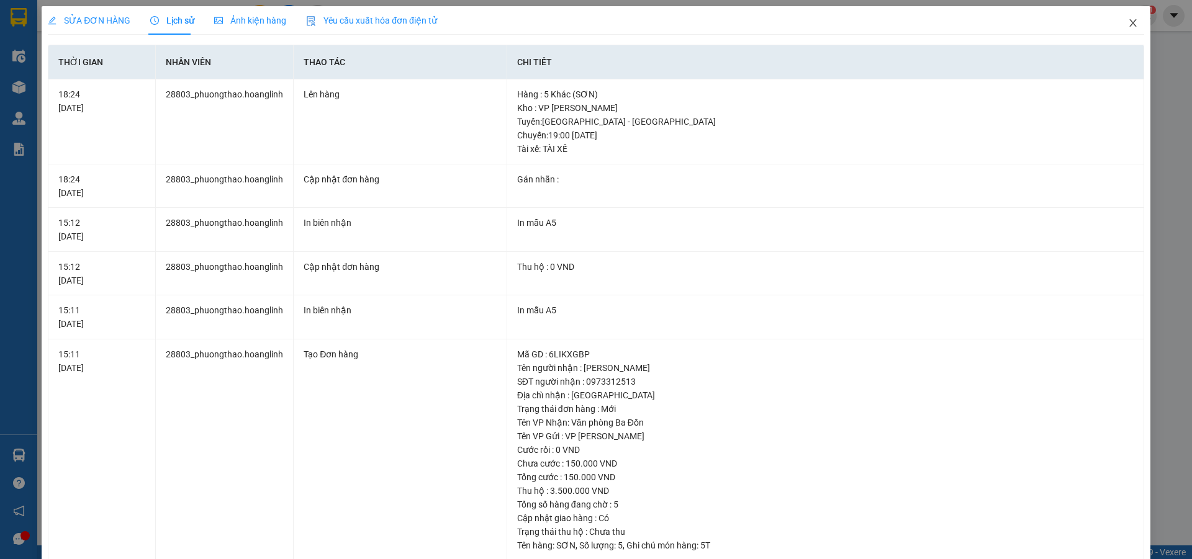
click at [1128, 19] on icon "close" at bounding box center [1133, 23] width 10 height 10
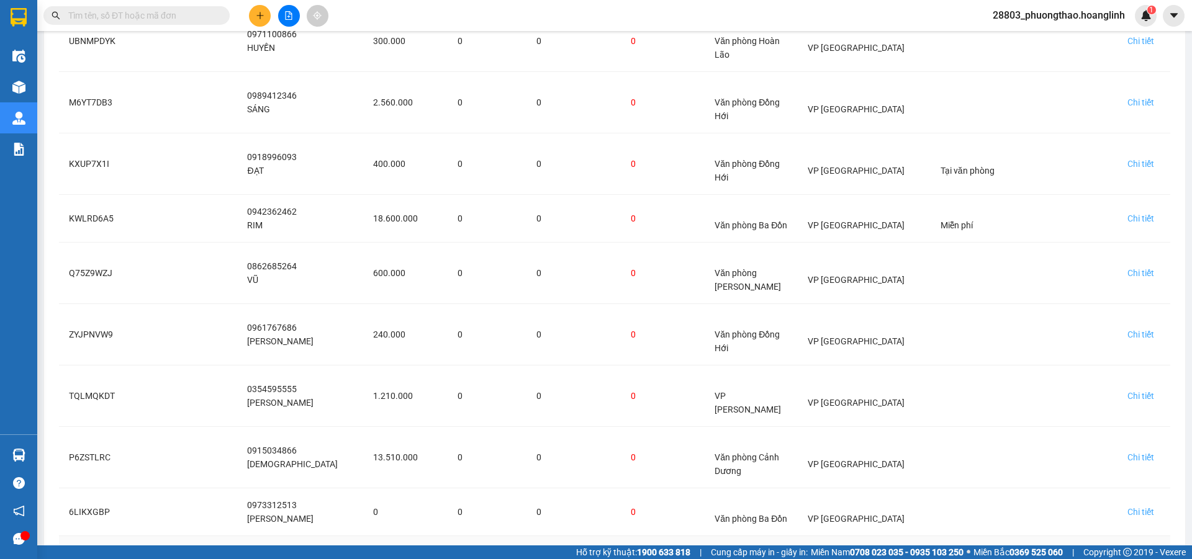
scroll to position [326, 0]
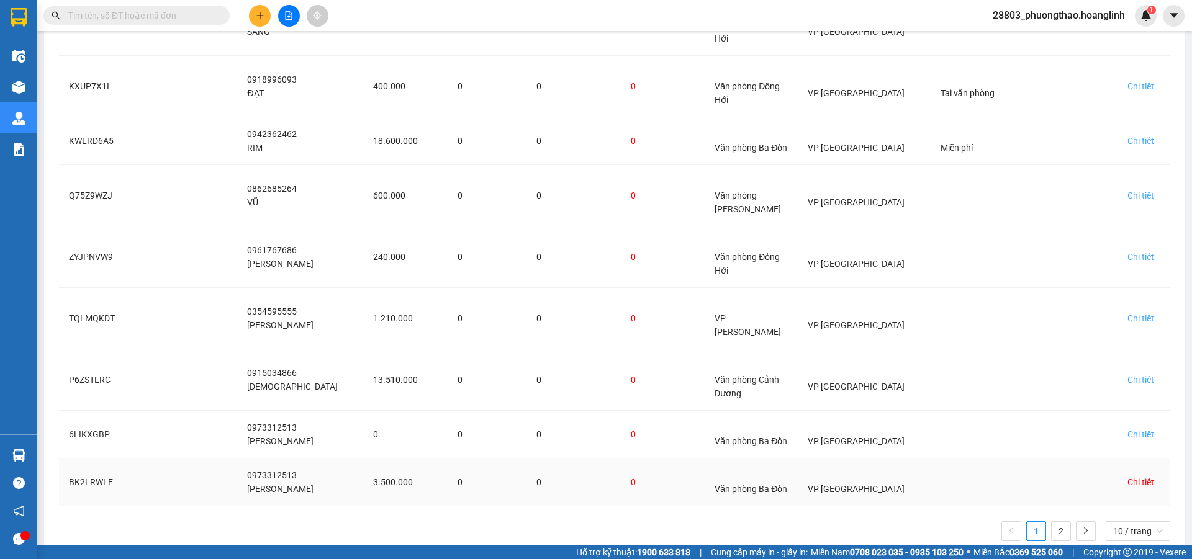
click at [1127, 476] on div "Chi tiết" at bounding box center [1140, 483] width 27 height 14
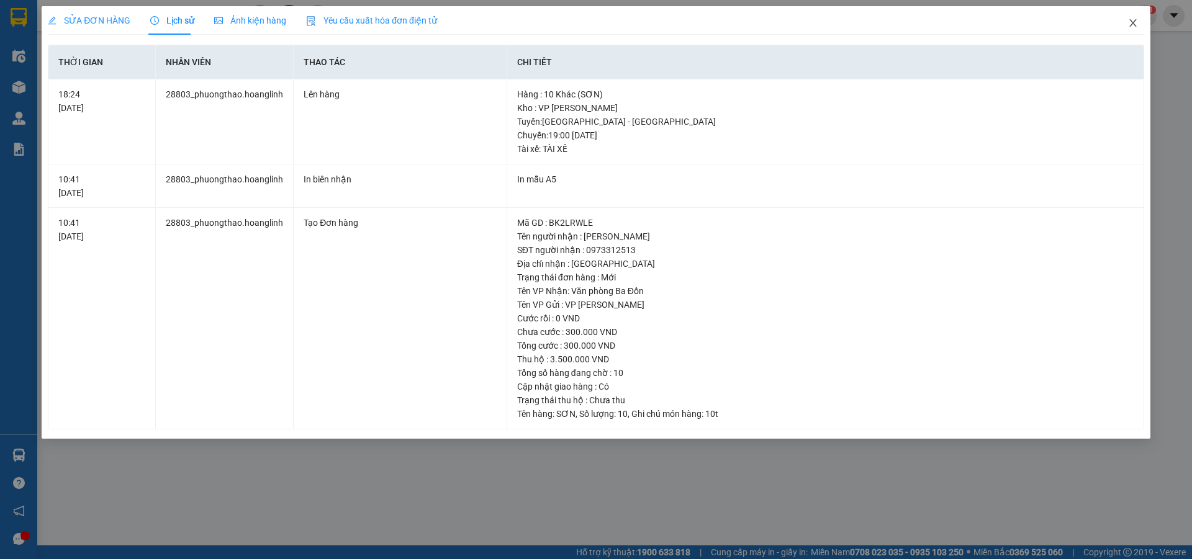
click at [1130, 20] on icon "close" at bounding box center [1132, 22] width 7 height 7
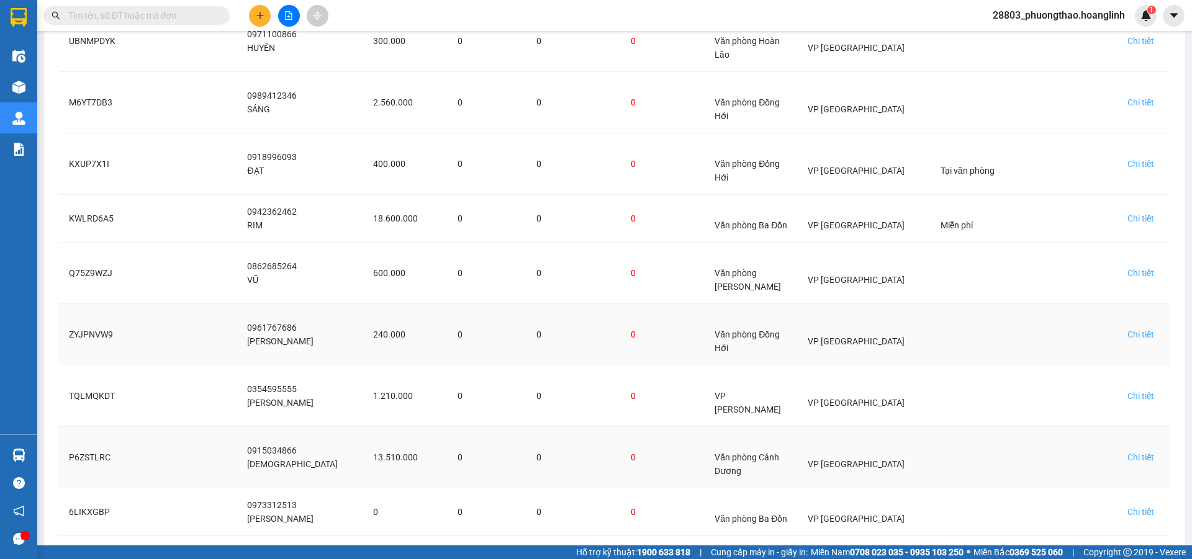
scroll to position [326, 0]
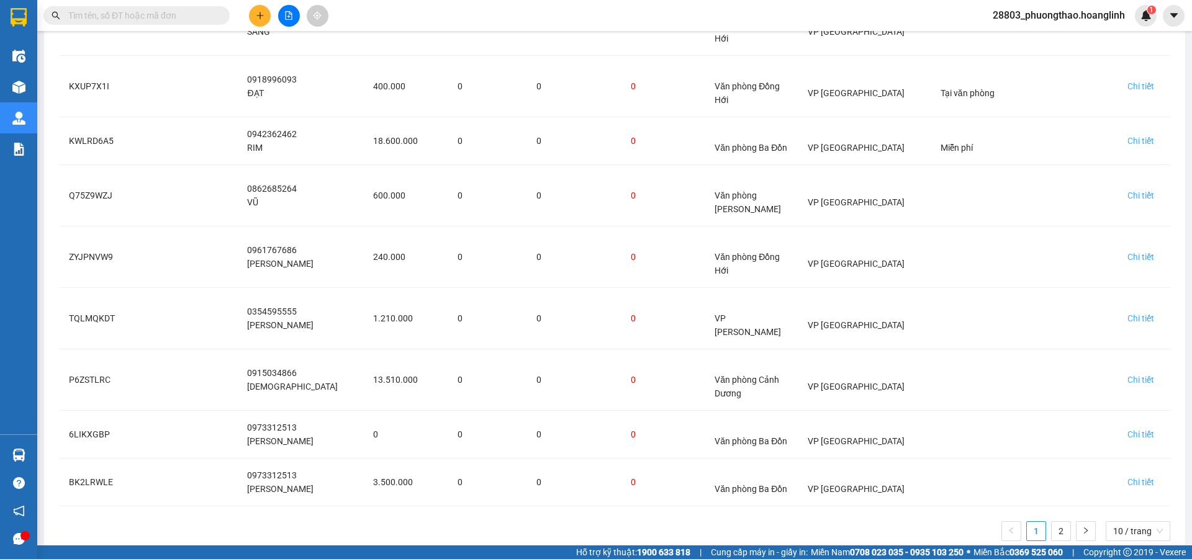
click at [1053, 522] on link "2" at bounding box center [1061, 531] width 19 height 19
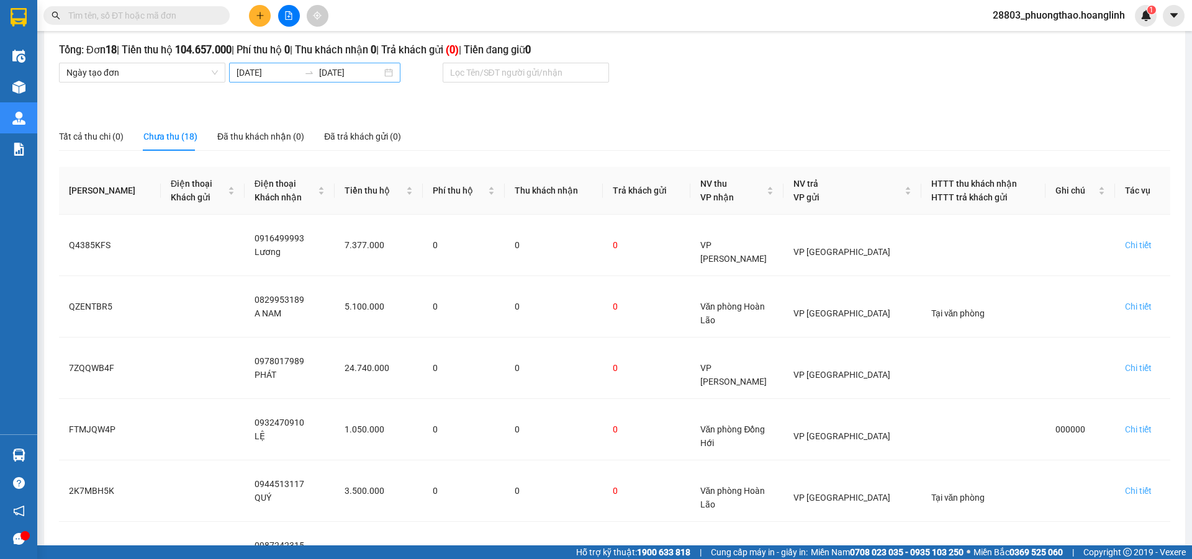
scroll to position [0, 0]
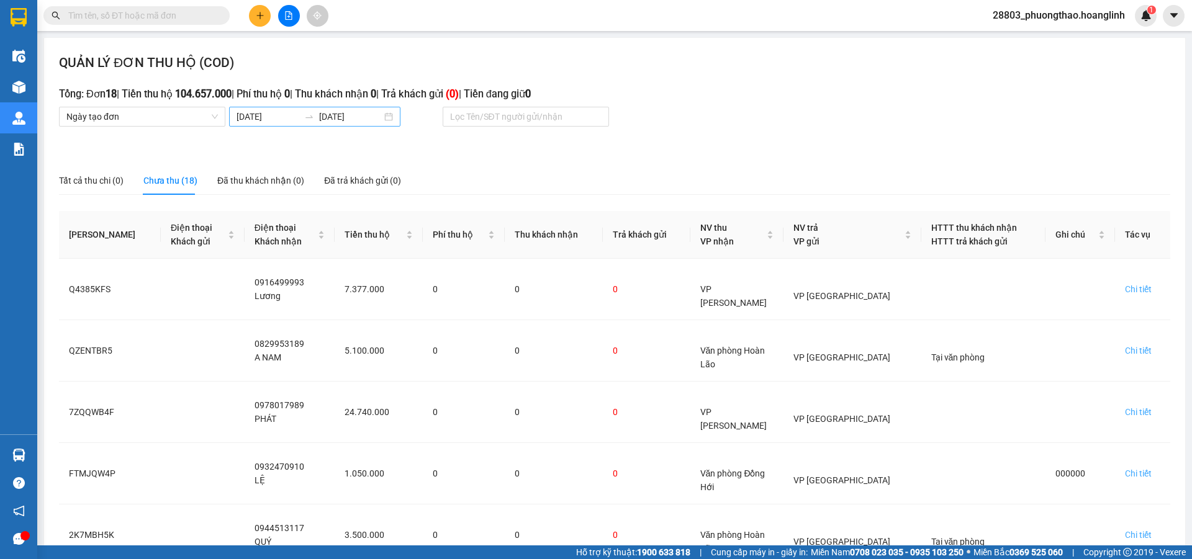
click at [272, 118] on input "19/09/2025" at bounding box center [268, 117] width 63 height 14
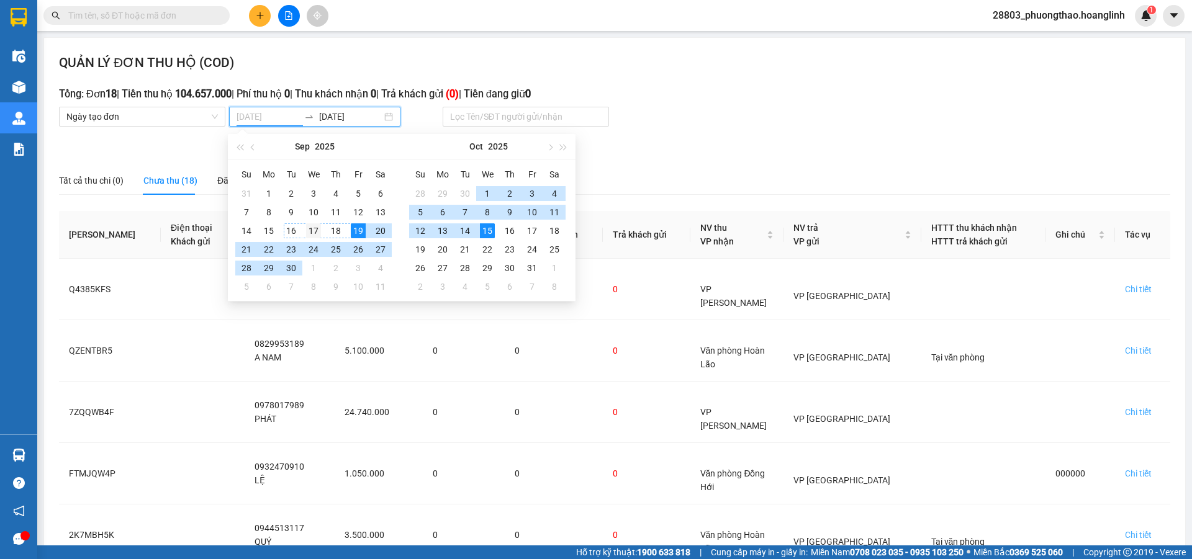
type input "17/09/2025"
click at [310, 231] on div "17" at bounding box center [313, 230] width 15 height 15
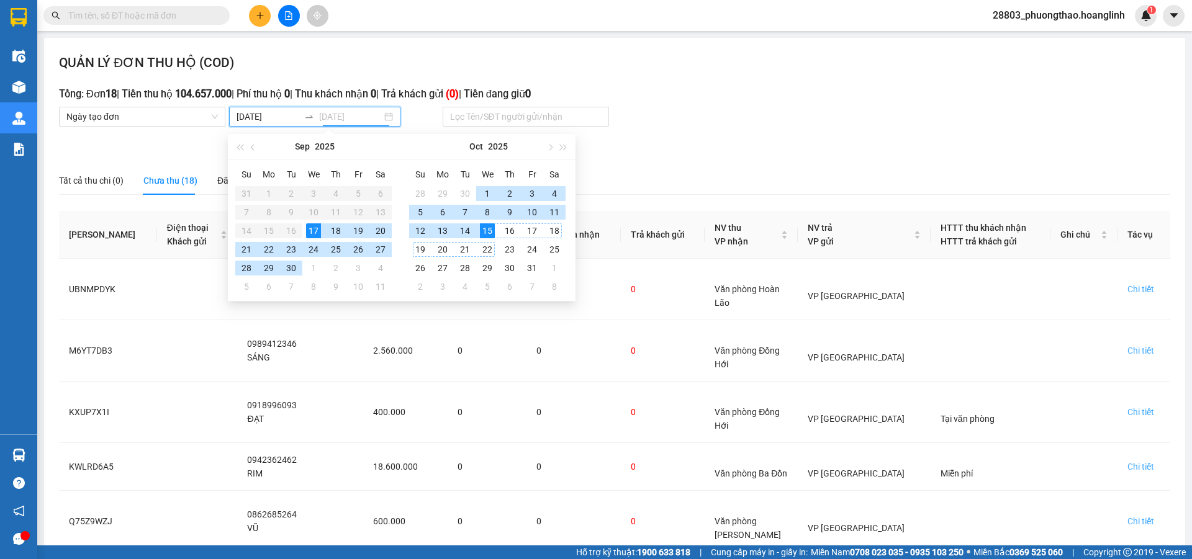
type input "15/10/2025"
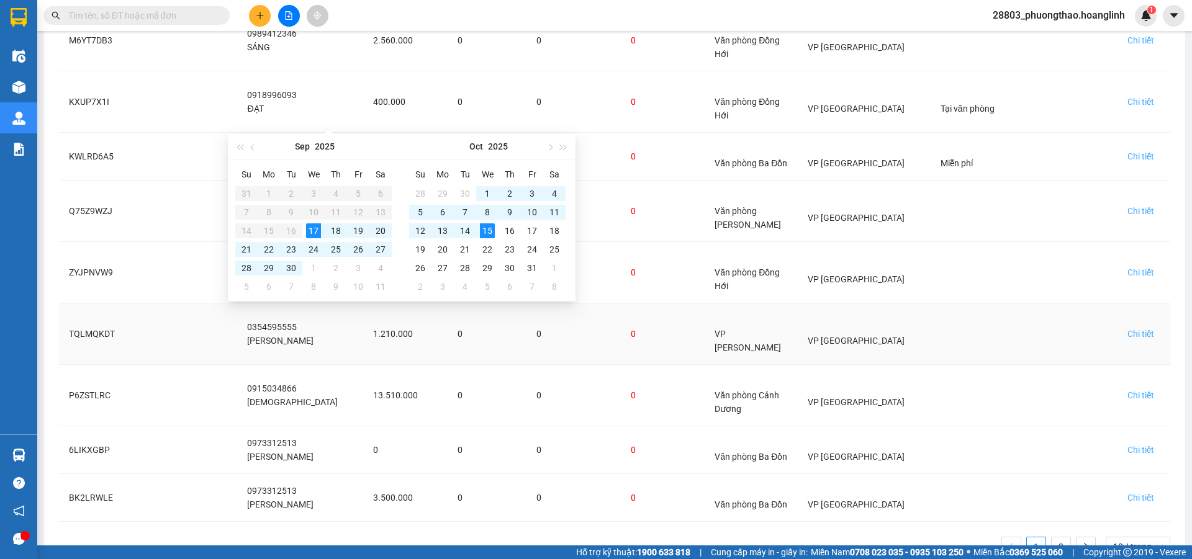
scroll to position [326, 0]
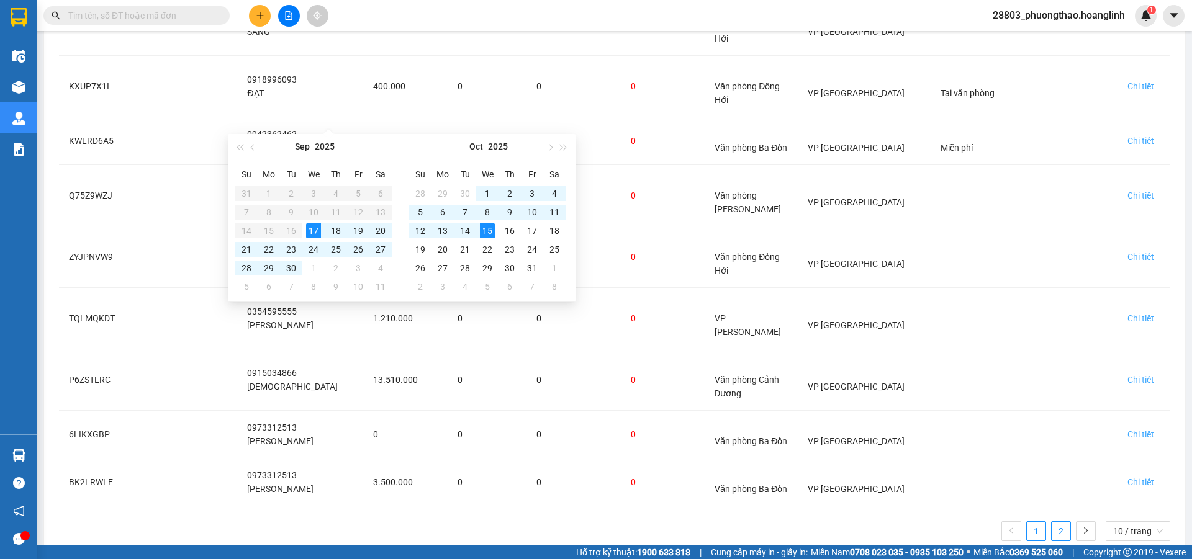
click at [1056, 522] on link "2" at bounding box center [1061, 531] width 19 height 19
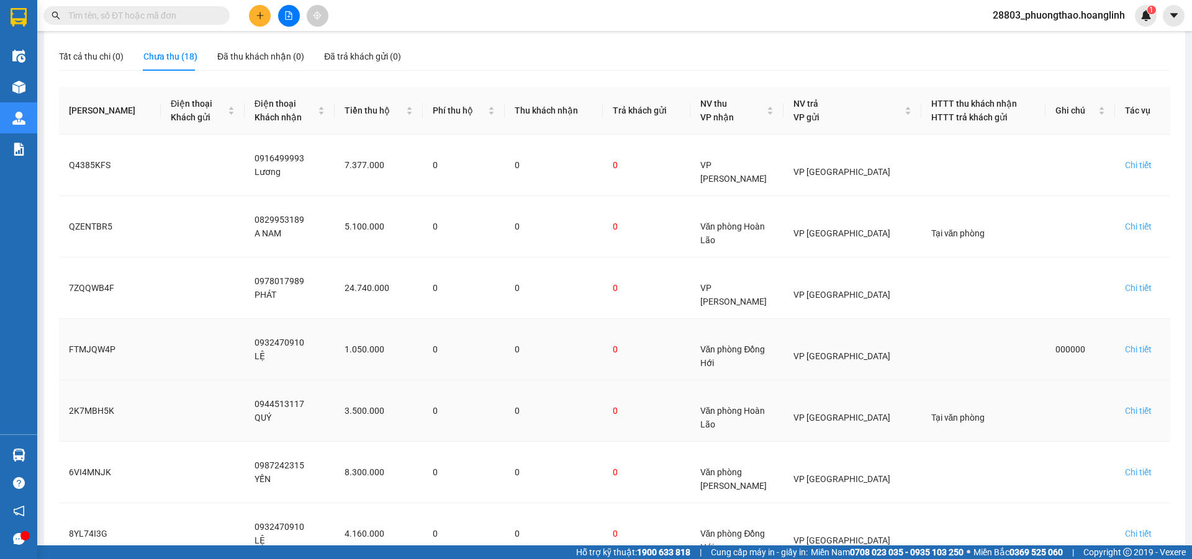
scroll to position [230, 0]
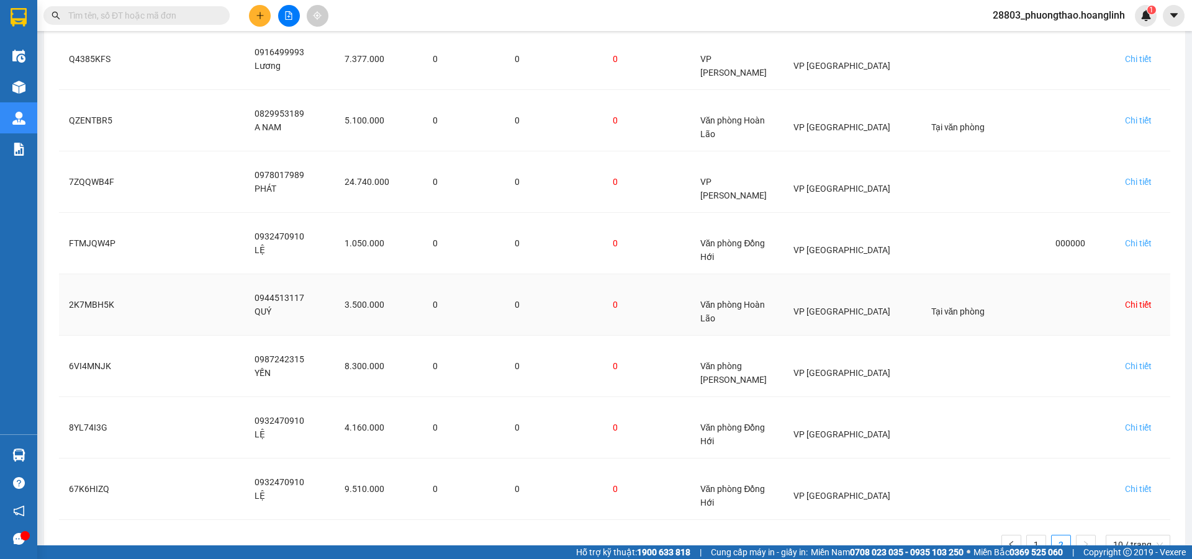
click at [1137, 298] on div "Chi tiết" at bounding box center [1138, 305] width 27 height 14
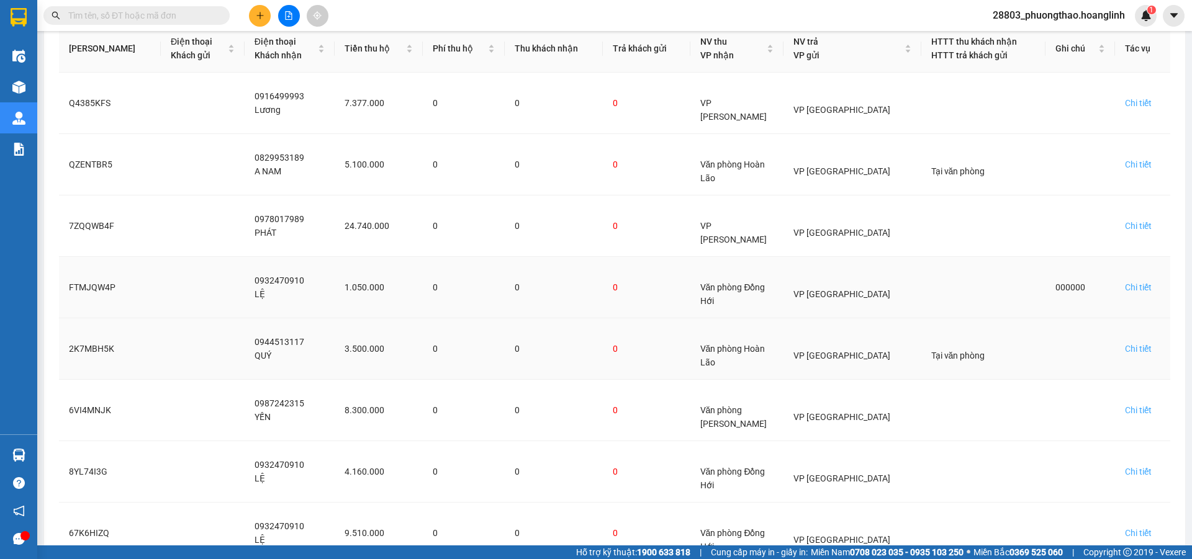
scroll to position [230, 0]
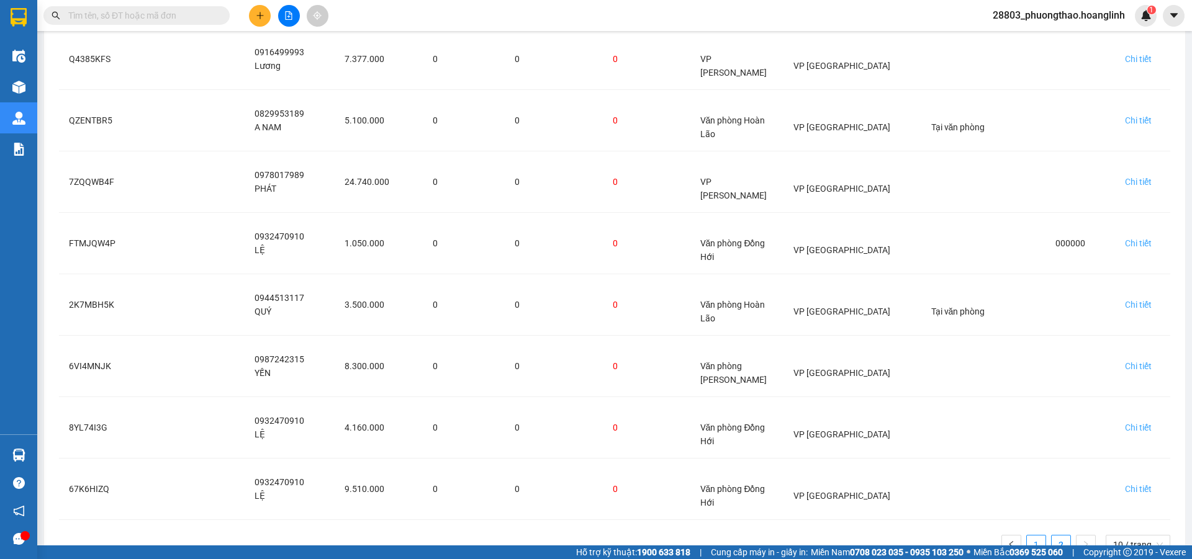
click at [1034, 536] on link "1" at bounding box center [1036, 545] width 19 height 19
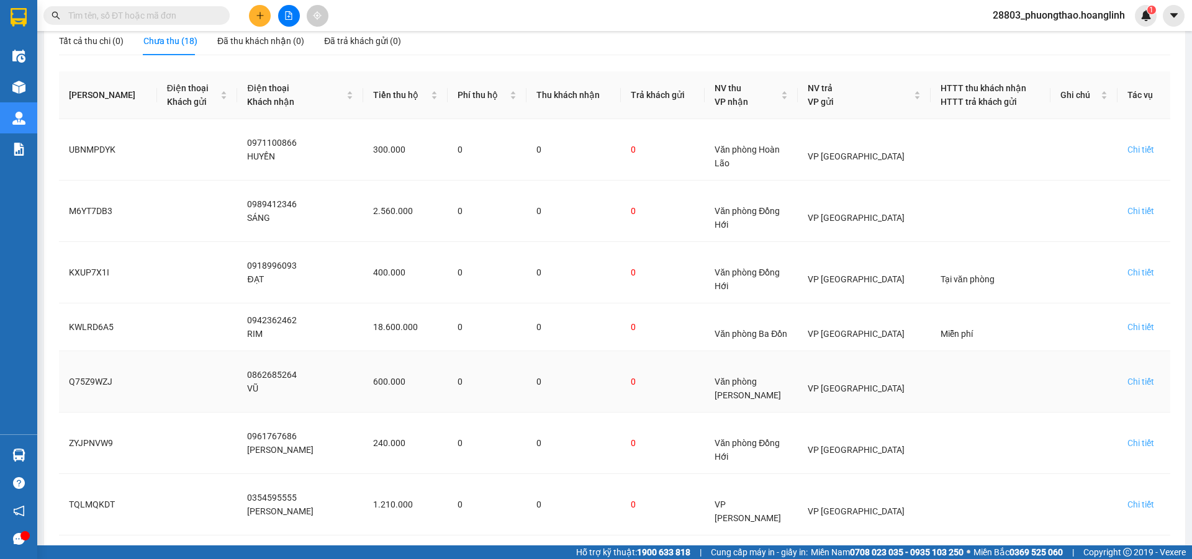
scroll to position [264, 0]
